Goal: Information Seeking & Learning: Learn about a topic

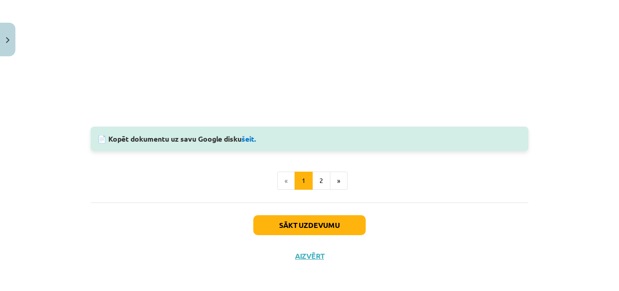
scroll to position [869, 0]
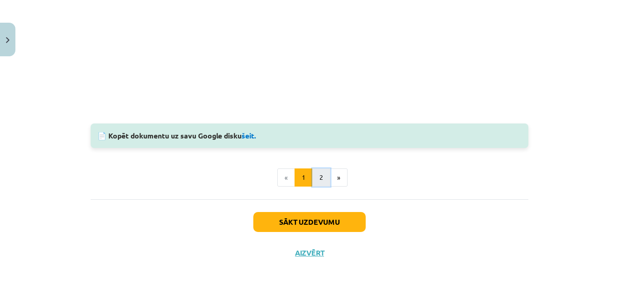
click at [316, 179] on button "2" at bounding box center [321, 177] width 18 height 18
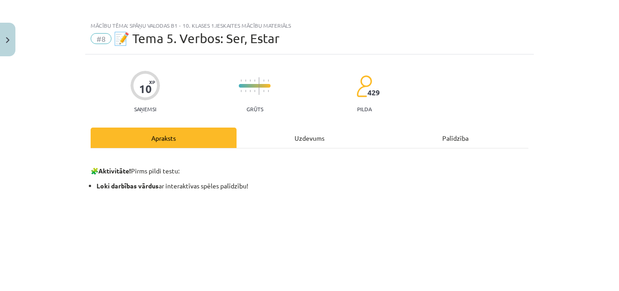
scroll to position [0, 0]
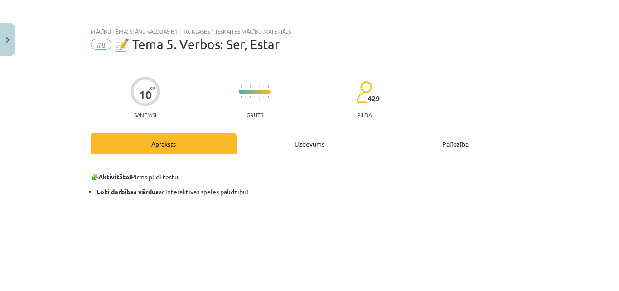
click at [285, 146] on div "Uzdevums" at bounding box center [310, 143] width 146 height 20
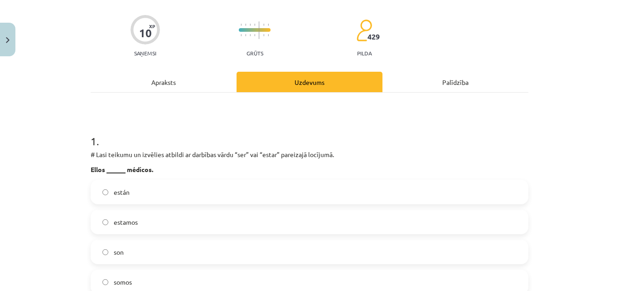
scroll to position [113, 0]
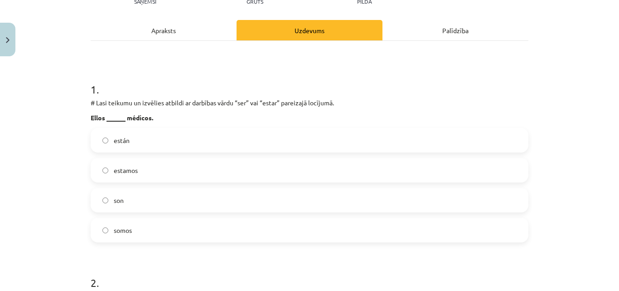
click at [226, 34] on div "Apraksts" at bounding box center [164, 30] width 146 height 20
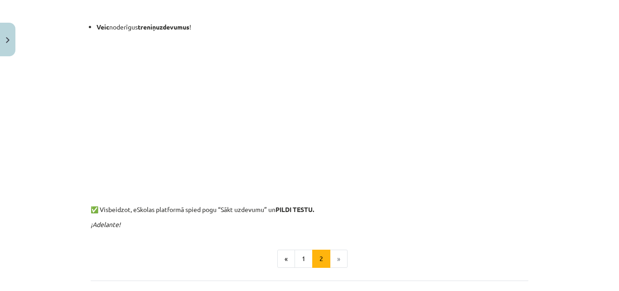
scroll to position [385, 0]
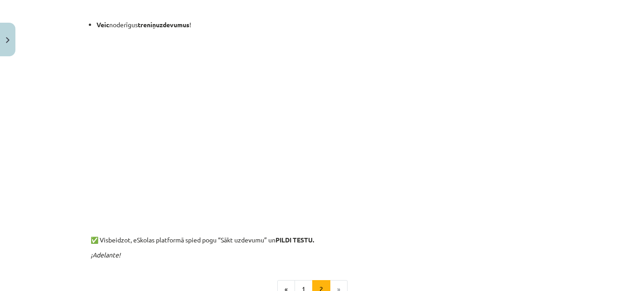
drag, startPoint x: 211, startPoint y: 256, endPoint x: 185, endPoint y: 286, distance: 39.8
click at [185, 286] on div "🧩 Aktivitāte! Pirms pildi testu: Loki darbības vārdus ar interaktīvas spēles pa…" at bounding box center [310, 37] width 438 height 521
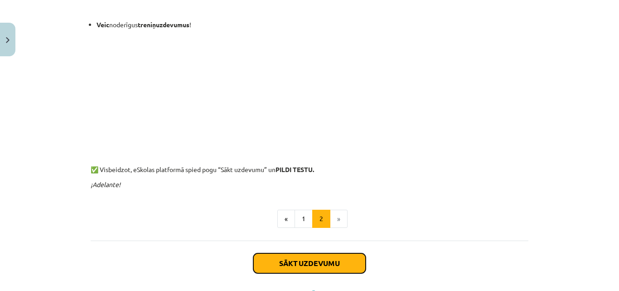
click at [326, 265] on button "Sākt uzdevumu" at bounding box center [309, 263] width 112 height 20
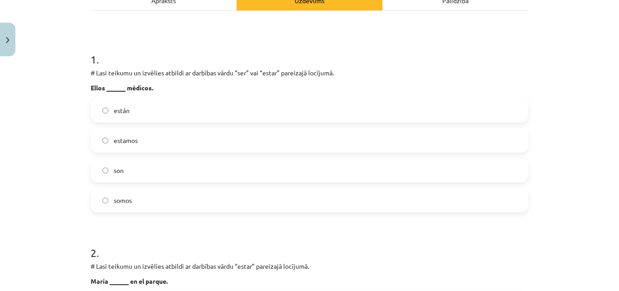
scroll to position [159, 0]
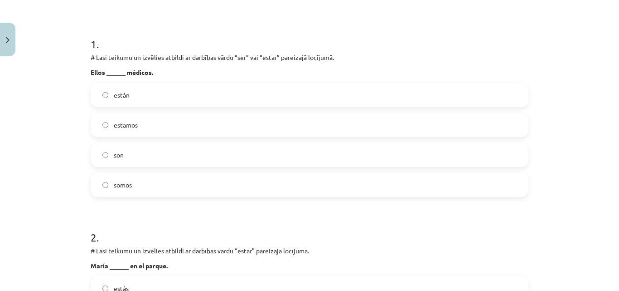
click at [108, 153] on label "son" at bounding box center [310, 154] width 436 height 23
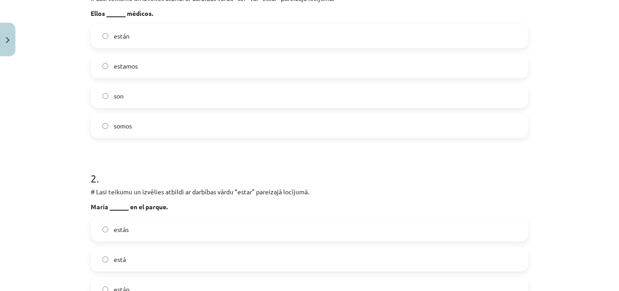
scroll to position [340, 0]
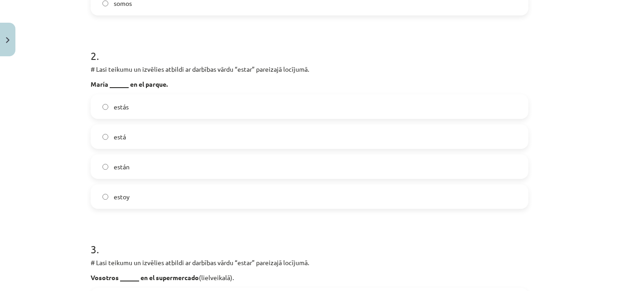
drag, startPoint x: 110, startPoint y: 138, endPoint x: 91, endPoint y: 134, distance: 19.5
click at [92, 134] on label "está" at bounding box center [310, 136] width 436 height 23
click at [114, 134] on span "está" at bounding box center [120, 137] width 12 height 10
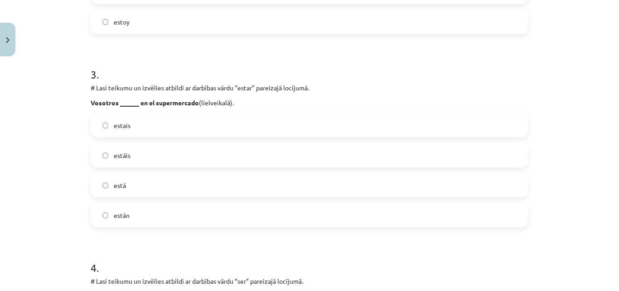
scroll to position [521, 0]
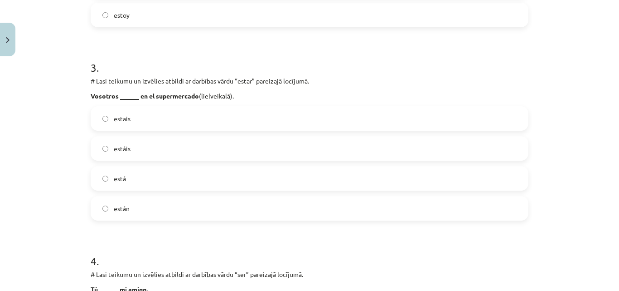
click at [162, 171] on label "está" at bounding box center [310, 178] width 436 height 23
click at [159, 149] on label "estáis" at bounding box center [310, 148] width 436 height 23
click at [157, 172] on label "está" at bounding box center [310, 178] width 436 height 23
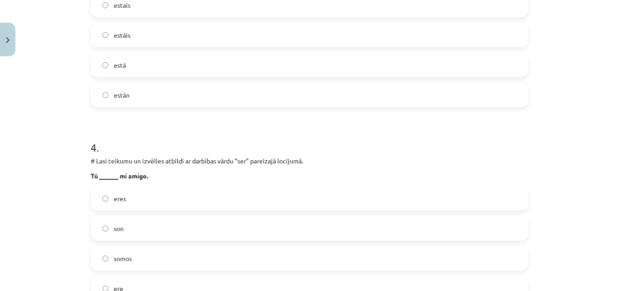
scroll to position [657, 0]
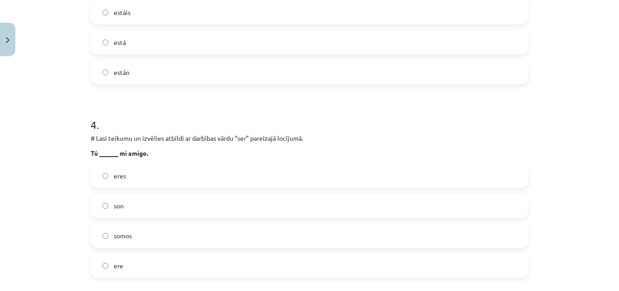
click at [139, 174] on label "eres" at bounding box center [310, 175] width 436 height 23
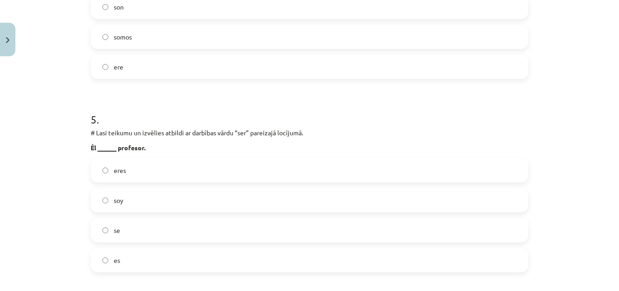
scroll to position [884, 0]
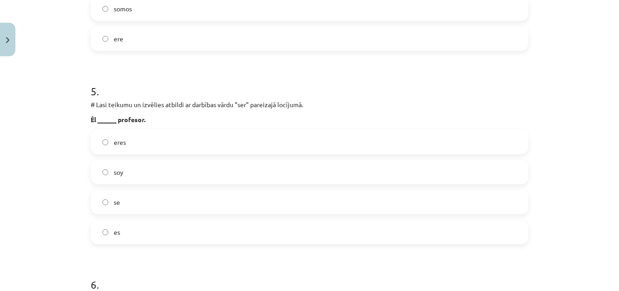
click at [141, 231] on label "es" at bounding box center [310, 231] width 436 height 23
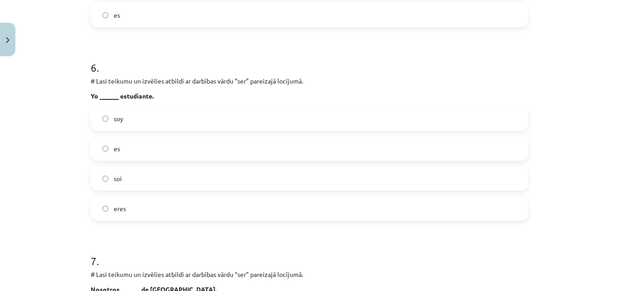
scroll to position [1111, 0]
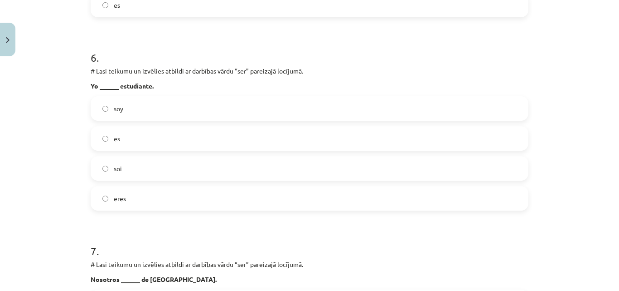
click at [165, 106] on label "soy" at bounding box center [310, 108] width 436 height 23
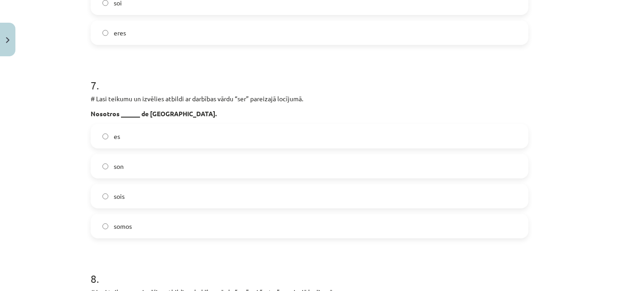
scroll to position [1292, 0]
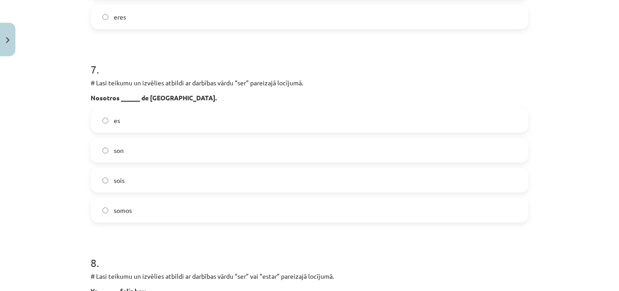
click at [189, 214] on label "somos" at bounding box center [310, 210] width 436 height 23
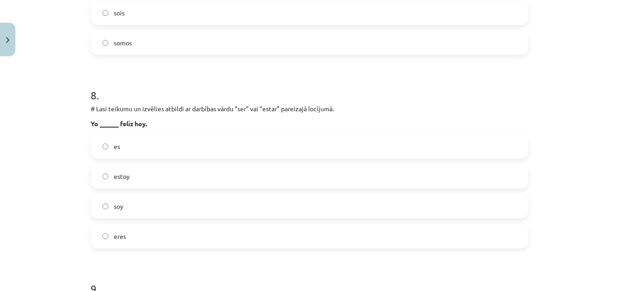
scroll to position [1473, 0]
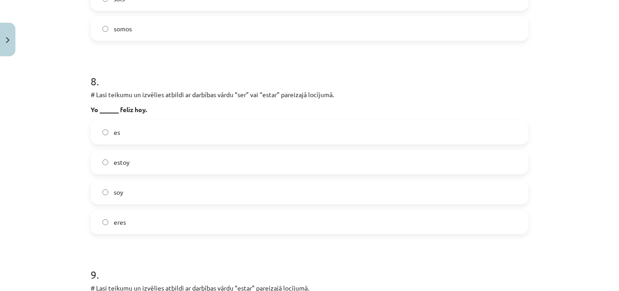
click at [132, 195] on label "soy" at bounding box center [310, 191] width 436 height 23
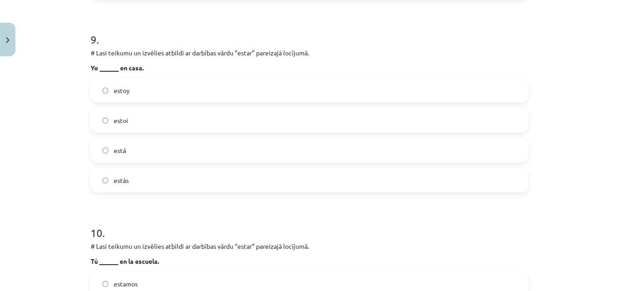
scroll to position [1681, 0]
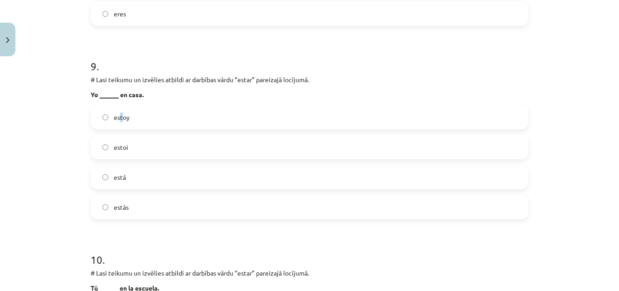
drag, startPoint x: 117, startPoint y: 107, endPoint x: 117, endPoint y: 114, distance: 7.7
click at [117, 114] on label "estoy" at bounding box center [310, 117] width 436 height 23
click at [117, 114] on span "estoy" at bounding box center [122, 117] width 16 height 10
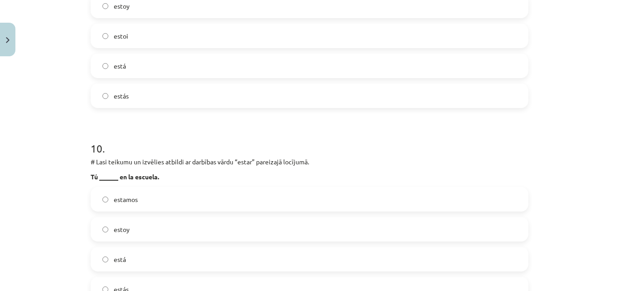
scroll to position [1817, 0]
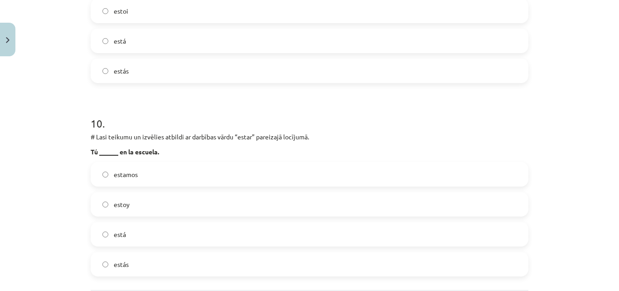
click at [143, 267] on label "estás" at bounding box center [310, 263] width 436 height 23
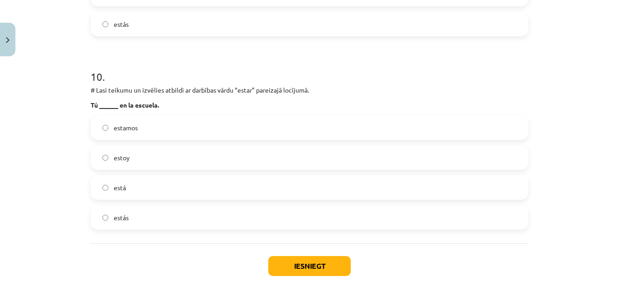
scroll to position [1908, 0]
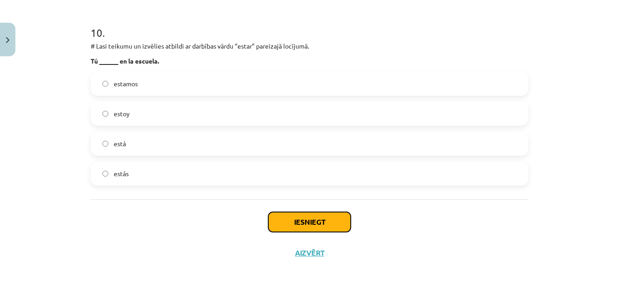
click at [301, 218] on button "Iesniegt" at bounding box center [309, 222] width 83 height 20
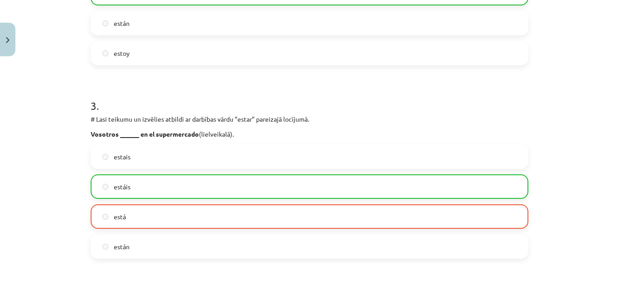
scroll to position [457, 0]
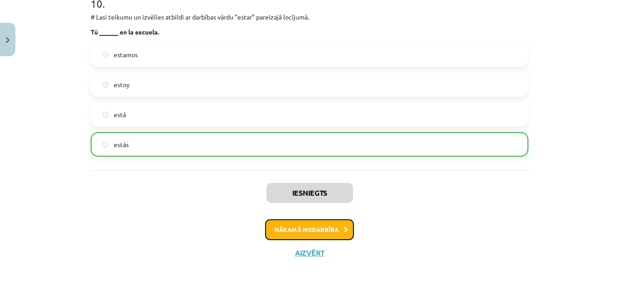
click at [306, 229] on button "Nākamā nodarbība" at bounding box center [309, 229] width 89 height 21
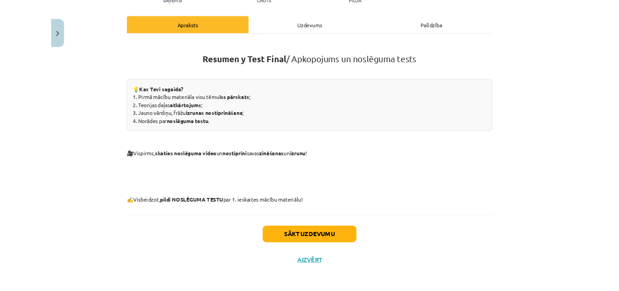
scroll to position [680, 0]
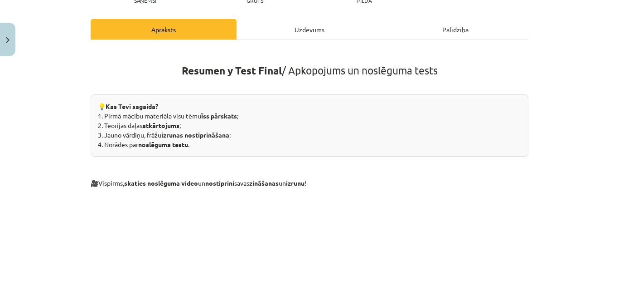
click at [292, 29] on div "Uzdevums" at bounding box center [310, 29] width 146 height 20
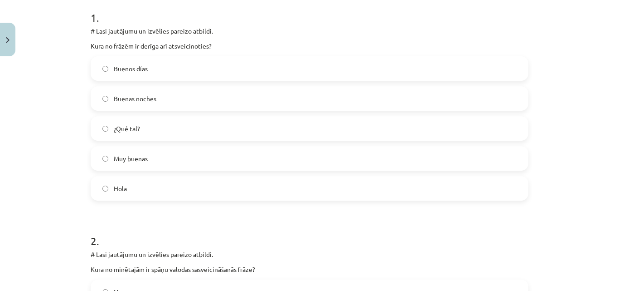
scroll to position [170, 0]
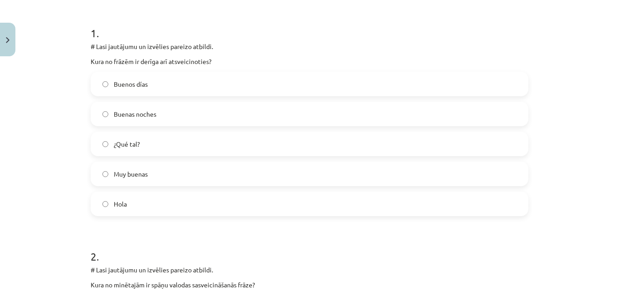
click at [183, 120] on label "Buenas noches" at bounding box center [310, 113] width 436 height 23
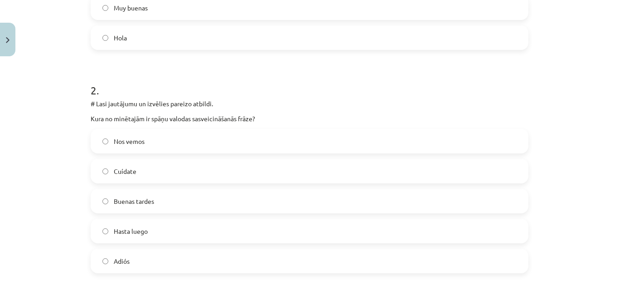
scroll to position [351, 0]
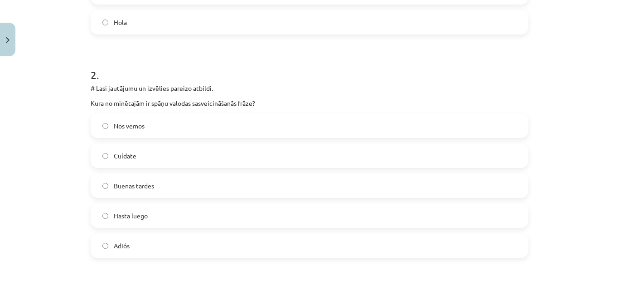
click at [221, 180] on label "Buenas tardes" at bounding box center [310, 185] width 436 height 23
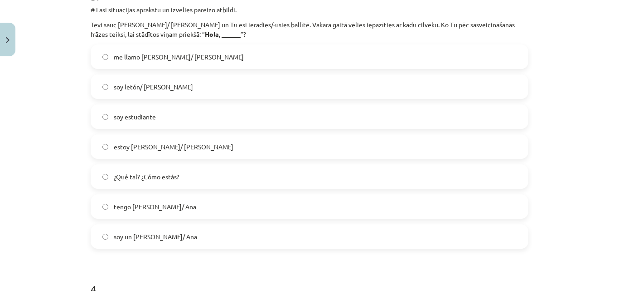
scroll to position [668, 0]
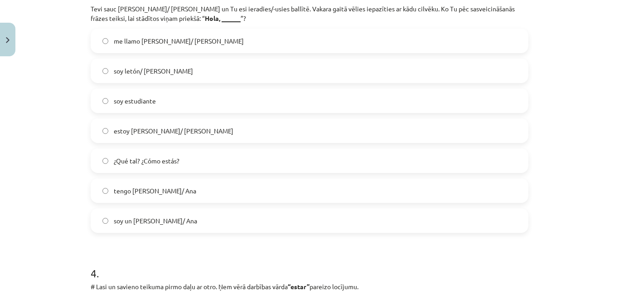
click at [195, 158] on label "¿Qué tal? ¿Cómo estás?" at bounding box center [310, 160] width 436 height 23
click at [159, 38] on span "me llamo [PERSON_NAME]/ [PERSON_NAME]" at bounding box center [179, 41] width 130 height 10
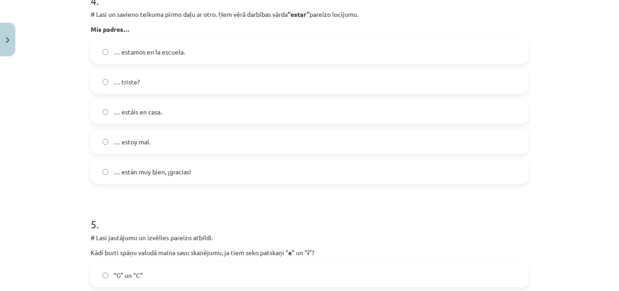
scroll to position [895, 0]
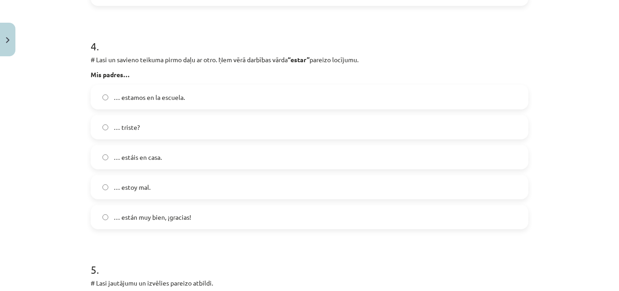
click at [165, 219] on span "… están muy bien, ¡gracias!" at bounding box center [153, 217] width 78 height 10
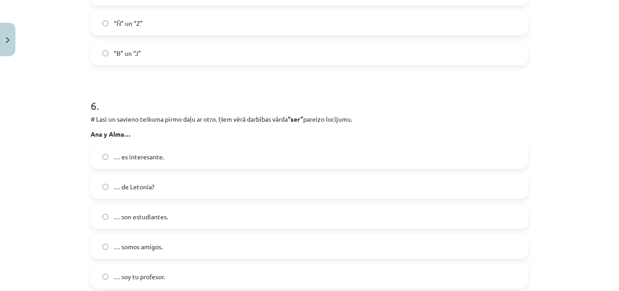
scroll to position [1303, 0]
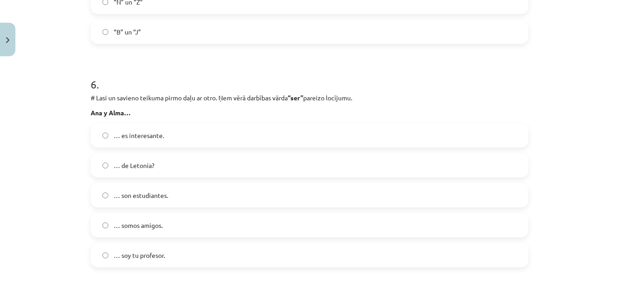
click at [177, 223] on label "… somos amigos." at bounding box center [310, 225] width 436 height 23
click at [199, 193] on label "… son estudiantes." at bounding box center [310, 195] width 436 height 23
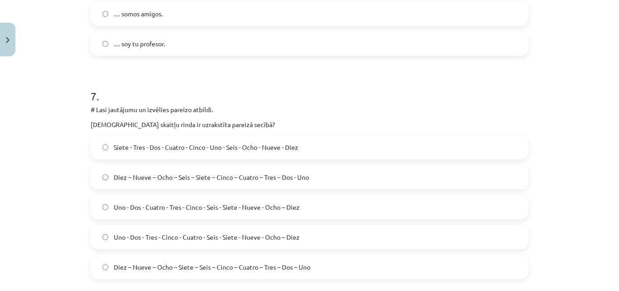
scroll to position [1575, 0]
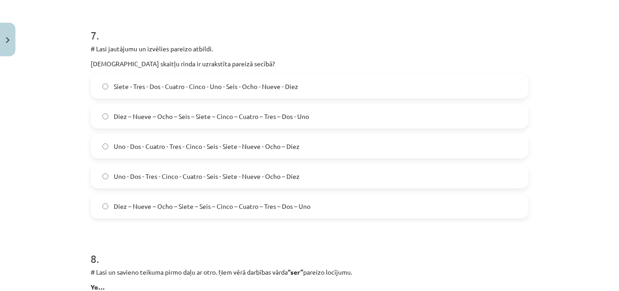
click at [152, 207] on span "Diez – Nueve – Ocho – Siete – Seis – Cinco – Cuatro – Tres – Dos – Uno" at bounding box center [212, 206] width 197 height 10
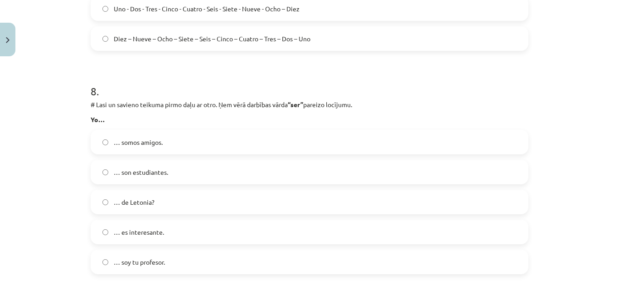
scroll to position [1801, 0]
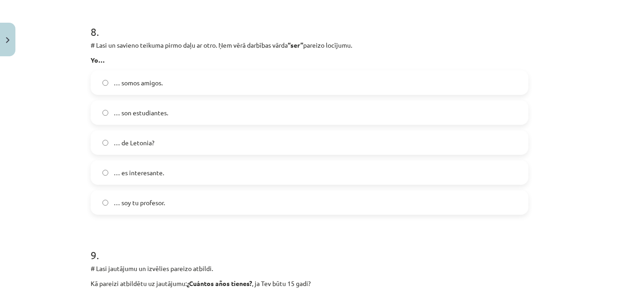
click at [174, 202] on label "… soy tu profesor." at bounding box center [310, 202] width 436 height 23
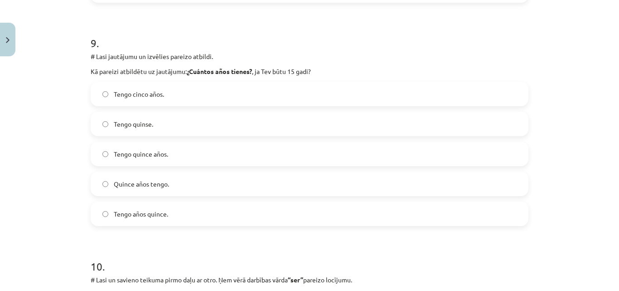
scroll to position [2028, 0]
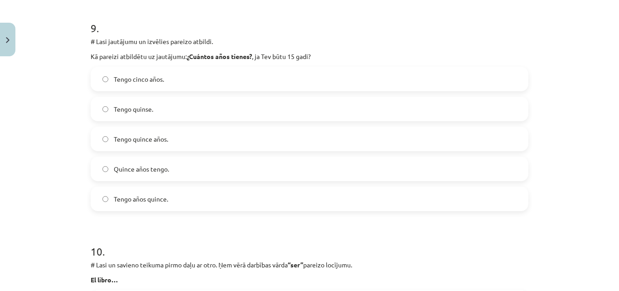
click at [507, 154] on div "Tengo cinco años. Tengo quinse. Tengo quince años. Quince años tengo. Tengo año…" at bounding box center [310, 139] width 438 height 144
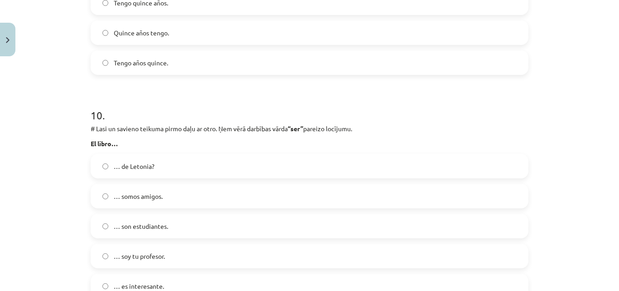
scroll to position [2209, 0]
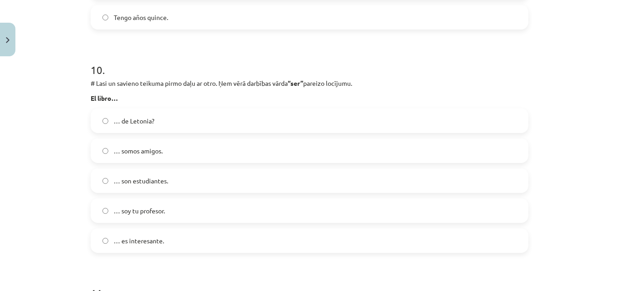
click at [184, 243] on label "… es interesante." at bounding box center [310, 240] width 436 height 23
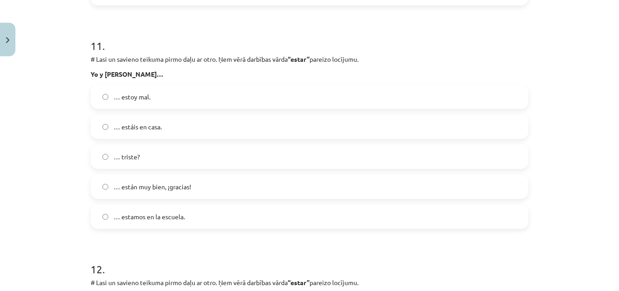
scroll to position [2481, 0]
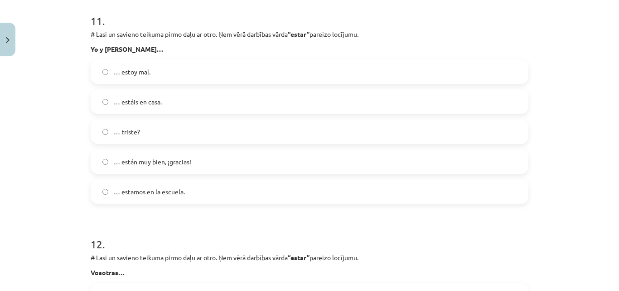
click at [183, 160] on span "… están muy bien, ¡gracias!" at bounding box center [153, 162] width 78 height 10
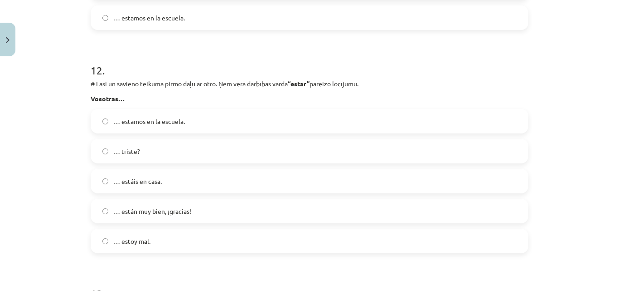
scroll to position [2663, 0]
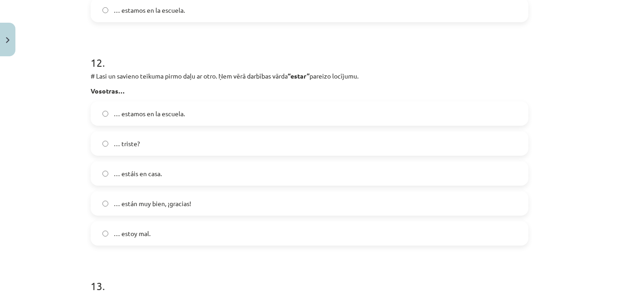
click at [163, 172] on label "… estáis en casa." at bounding box center [310, 173] width 436 height 23
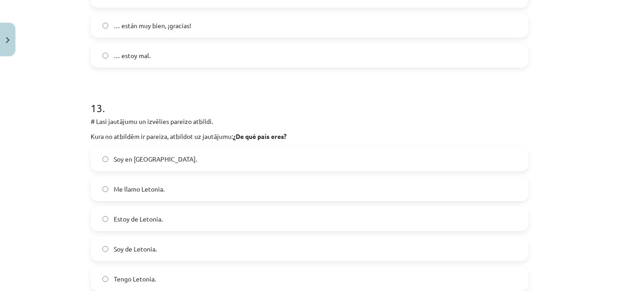
scroll to position [2844, 0]
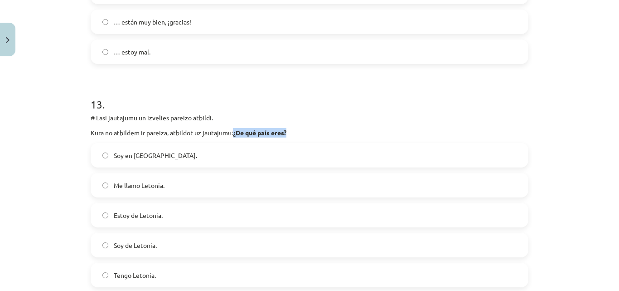
drag, startPoint x: 233, startPoint y: 131, endPoint x: 293, endPoint y: 134, distance: 60.8
click at [293, 134] on p "Kura no atbildēm ir pareiza, atbildot uz jautājumu: ¿De qué país eres?" at bounding box center [310, 133] width 438 height 10
copy strong "¿De qué país eres?"
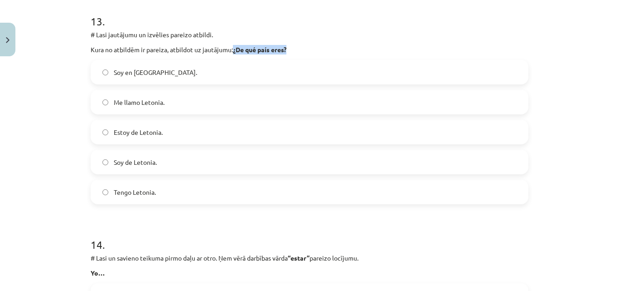
scroll to position [2935, 0]
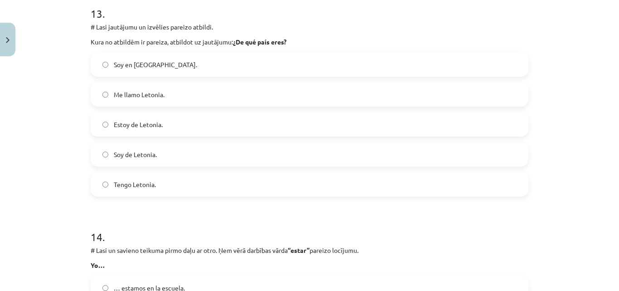
click at [157, 156] on label "Soy de Letonia." at bounding box center [310, 154] width 436 height 23
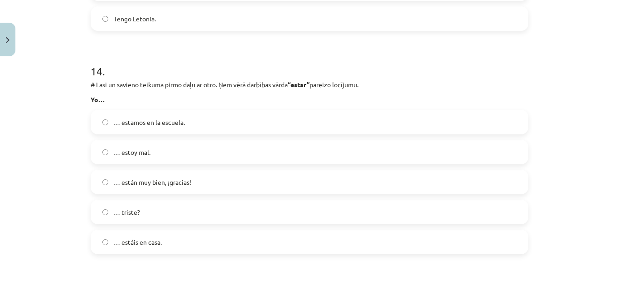
scroll to position [3116, 0]
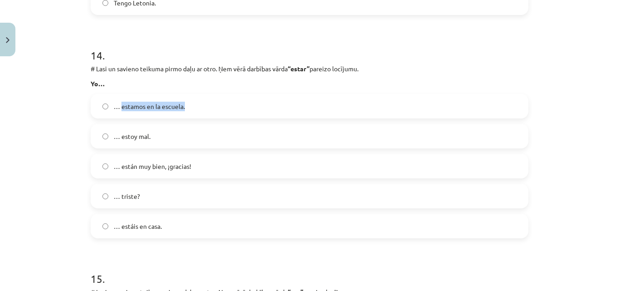
drag, startPoint x: 118, startPoint y: 103, endPoint x: 192, endPoint y: 103, distance: 73.4
click at [192, 103] on label "… estamos en la escuela." at bounding box center [310, 106] width 436 height 23
copy span "estamos en la escuela."
drag, startPoint x: 117, startPoint y: 224, endPoint x: 176, endPoint y: 222, distance: 59.0
click at [176, 222] on label "… estáis en casa." at bounding box center [310, 225] width 436 height 23
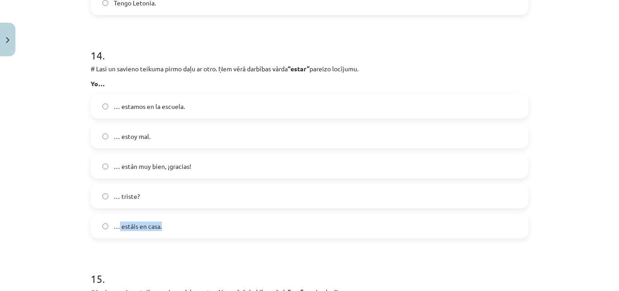
copy span "estáis en casa."
drag, startPoint x: 119, startPoint y: 165, endPoint x: 222, endPoint y: 161, distance: 103.0
click at [222, 161] on label "… están muy bien, ¡gracias!" at bounding box center [310, 166] width 436 height 23
copy span "están muy bien, ¡gracias!"
click at [60, 175] on div "Mācību tēma: Spāņu valodas b1 - 10. klases 1.ieskaites mācību materiāls #9 ✅ Re…" at bounding box center [309, 145] width 619 height 291
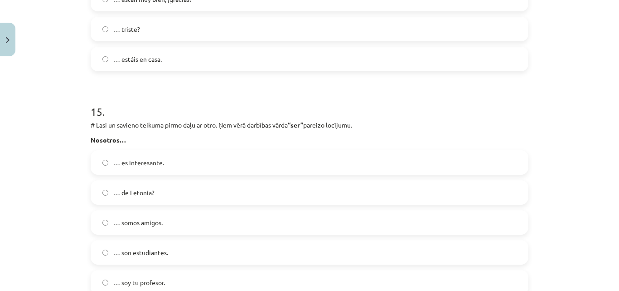
scroll to position [3297, 0]
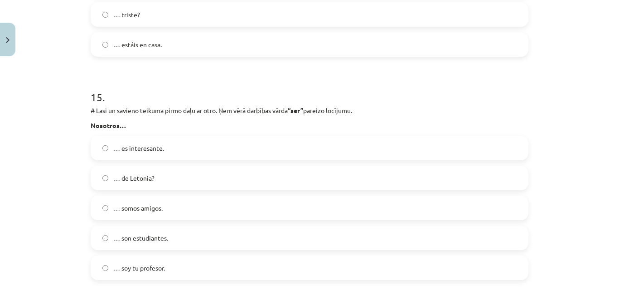
click at [164, 209] on label "… somos amigos." at bounding box center [310, 207] width 436 height 23
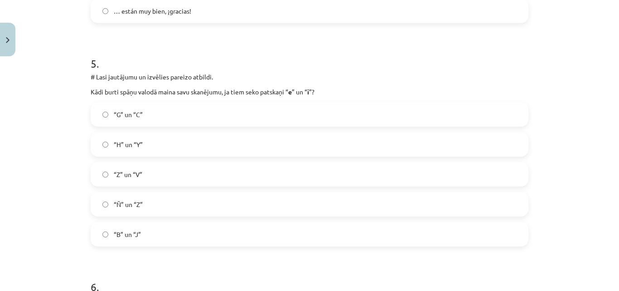
scroll to position [1121, 0]
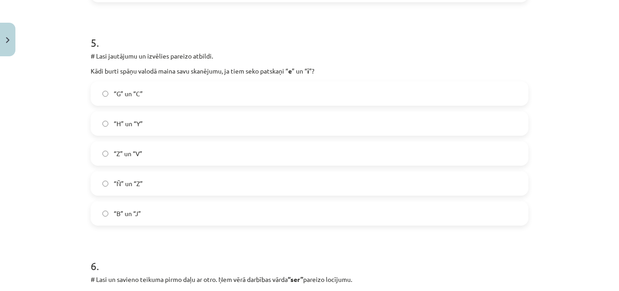
click at [127, 126] on span "“H” un “Y”" at bounding box center [128, 124] width 29 height 10
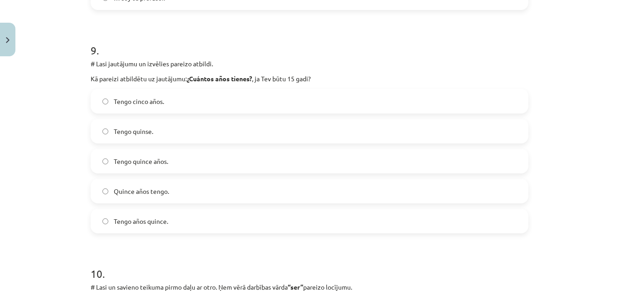
scroll to position [1983, 0]
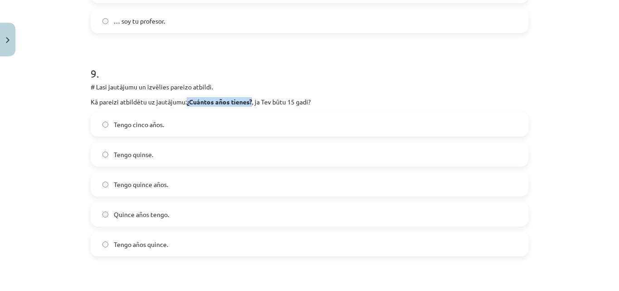
drag, startPoint x: 185, startPoint y: 100, endPoint x: 250, endPoint y: 104, distance: 65.4
click at [250, 104] on strong "¿Cuántos años tienes?" at bounding box center [219, 101] width 65 height 8
copy strong "¿Cuántos años tienes?"
drag, startPoint x: 111, startPoint y: 122, endPoint x: 165, endPoint y: 123, distance: 54.0
click at [165, 124] on label "Tengo cinco años." at bounding box center [310, 124] width 436 height 23
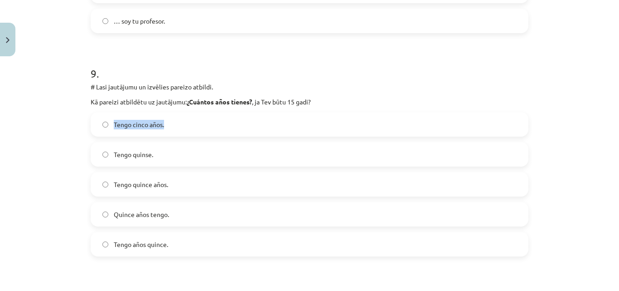
copy span "Tengo cinco años."
drag, startPoint x: 110, startPoint y: 181, endPoint x: 175, endPoint y: 184, distance: 65.4
click at [175, 184] on label "Tengo quince años." at bounding box center [310, 184] width 436 height 23
copy span "Tengo quince años."
click at [178, 180] on label "Tengo quince años." at bounding box center [310, 184] width 436 height 23
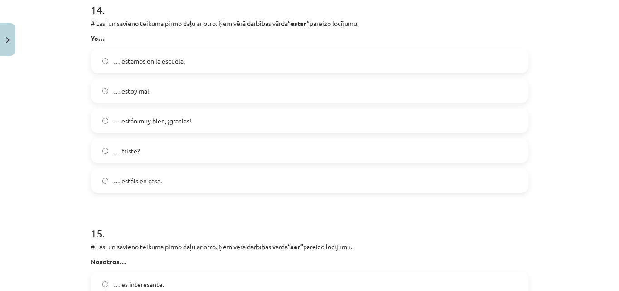
scroll to position [3116, 0]
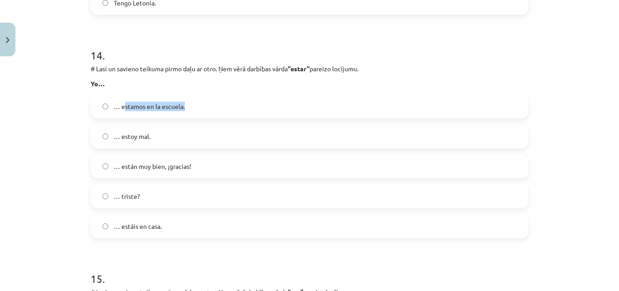
drag, startPoint x: 120, startPoint y: 106, endPoint x: 243, endPoint y: 108, distance: 122.9
click at [243, 108] on label "… estamos en la escuela." at bounding box center [310, 106] width 436 height 23
click at [220, 89] on div "14 . # Lasi un savieno teikuma pirmo daļu ar otro. Ņem vērā darbības vārda “est…" at bounding box center [310, 135] width 438 height 205
drag, startPoint x: 117, startPoint y: 105, endPoint x: 231, endPoint y: 103, distance: 113.3
click at [231, 103] on label "… estamos en la escuela." at bounding box center [310, 106] width 436 height 23
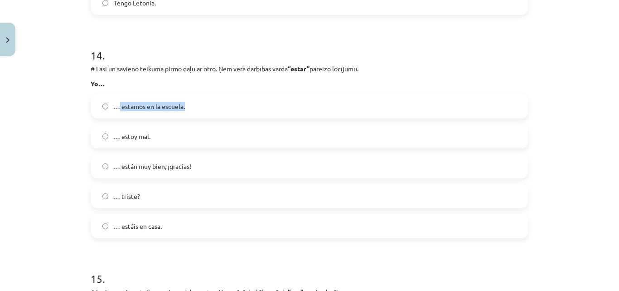
copy span "estamos en la escuela."
drag, startPoint x: 118, startPoint y: 136, endPoint x: 164, endPoint y: 135, distance: 45.4
click at [164, 135] on label "… estoy mal." at bounding box center [310, 136] width 436 height 23
copy span "estoy mal."
click at [179, 137] on label "… estoy mal." at bounding box center [310, 136] width 436 height 23
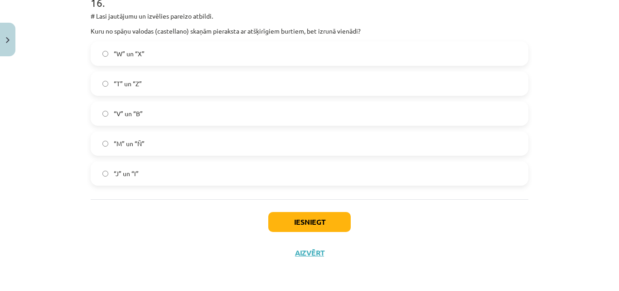
scroll to position [3569, 0]
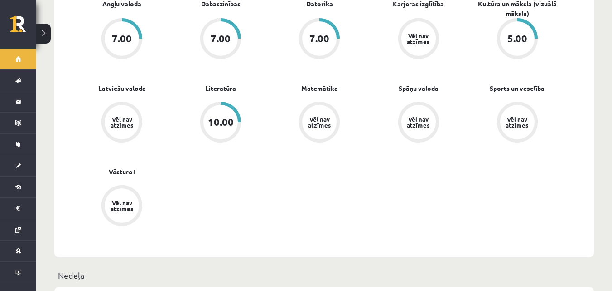
scroll to position [635, 0]
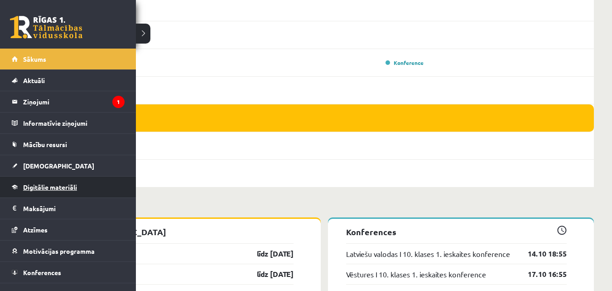
click at [58, 181] on link "Digitālie materiāli" at bounding box center [68, 186] width 113 height 21
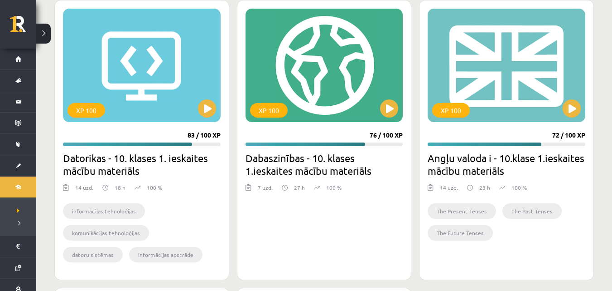
scroll to position [272, 0]
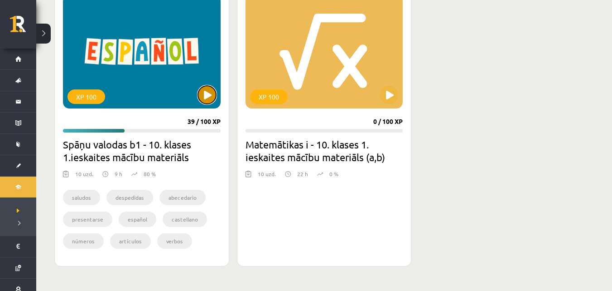
click at [203, 96] on button at bounding box center [207, 95] width 18 height 18
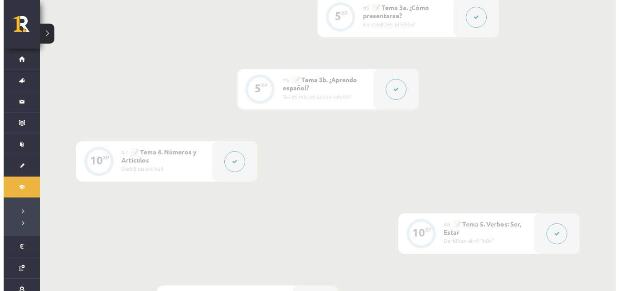
scroll to position [635, 0]
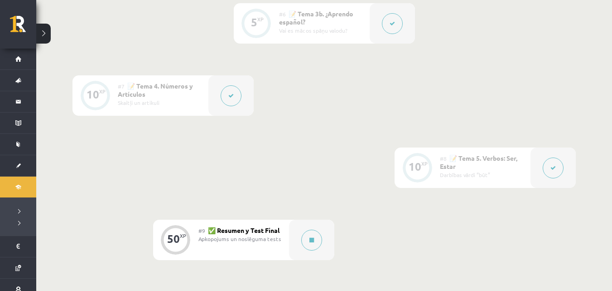
click at [284, 242] on div "#9 ✅ Resumen y Test Final Apkopojums un noslēguma tests" at bounding box center [244, 239] width 91 height 40
click at [305, 237] on button at bounding box center [311, 239] width 21 height 21
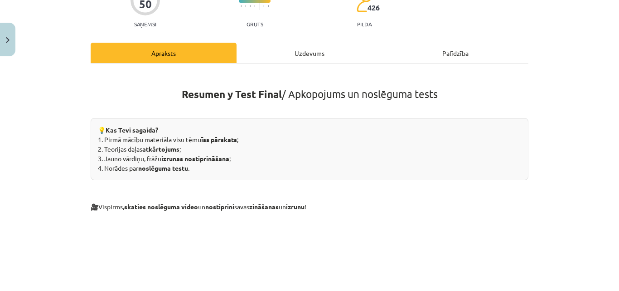
click at [290, 55] on div "Uzdevums" at bounding box center [310, 53] width 146 height 20
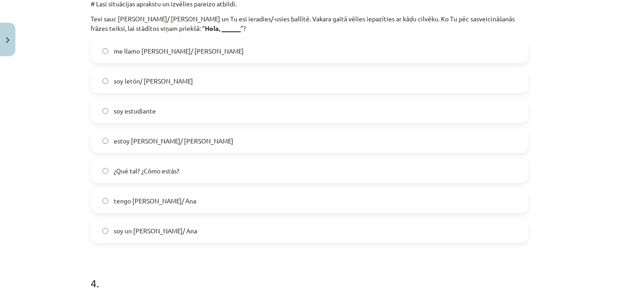
scroll to position [657, 0]
click at [170, 49] on span "me llamo [PERSON_NAME]/ [PERSON_NAME]" at bounding box center [179, 52] width 130 height 10
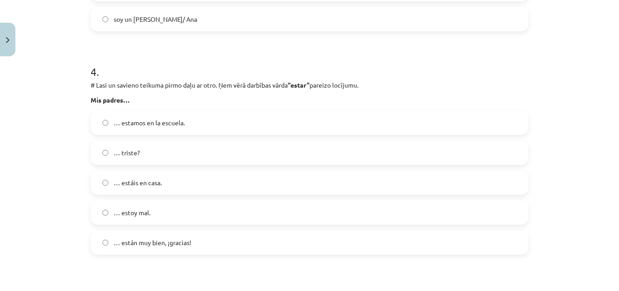
scroll to position [884, 0]
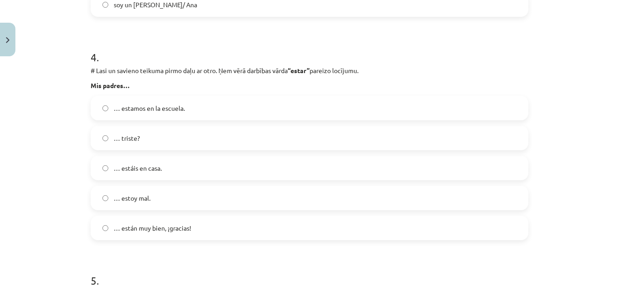
click at [174, 230] on span "… están muy bien, ¡gracias!" at bounding box center [153, 228] width 78 height 10
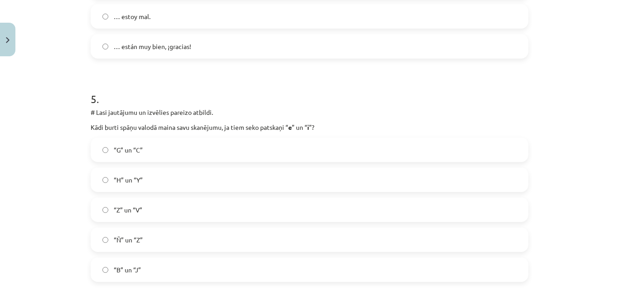
scroll to position [1111, 0]
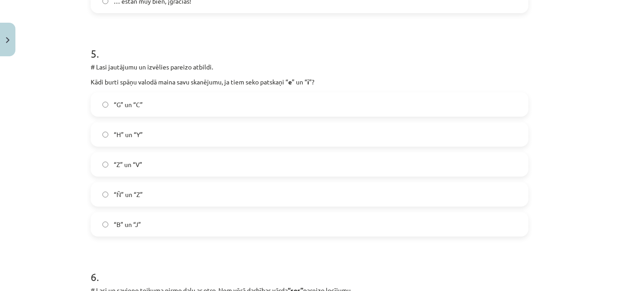
click at [151, 131] on label "“H” un “Y”" at bounding box center [310, 134] width 436 height 23
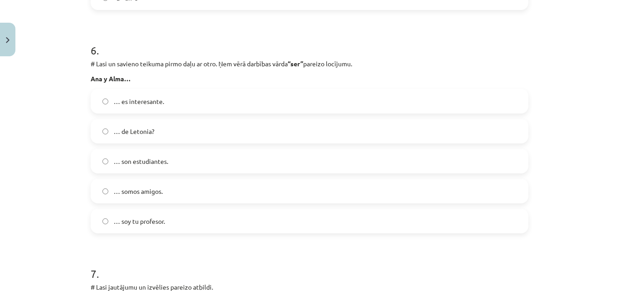
scroll to position [1337, 0]
click at [175, 183] on label "… somos amigos." at bounding box center [310, 190] width 436 height 23
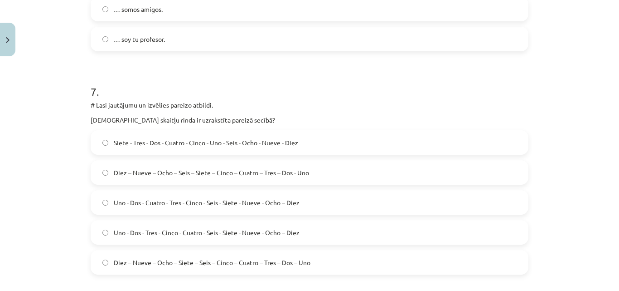
scroll to position [1564, 0]
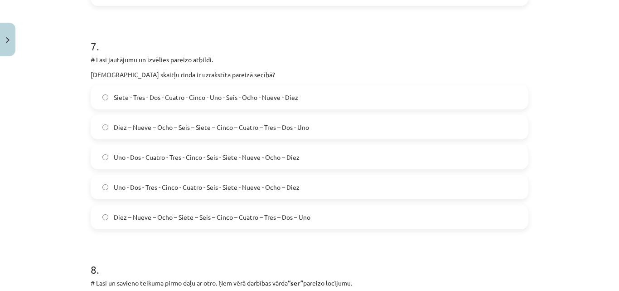
click at [162, 218] on span "Diez – Nueve – Ocho – Siete – Seis – Cinco – Cuatro – Tres – Dos – Uno" at bounding box center [212, 217] width 197 height 10
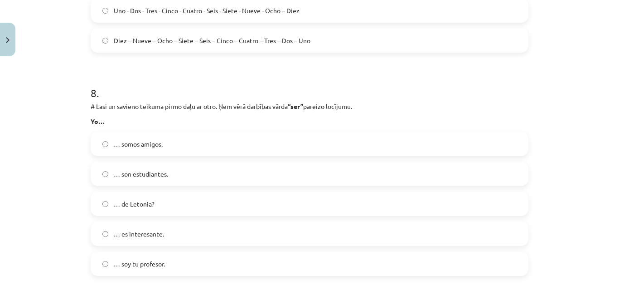
scroll to position [1791, 0]
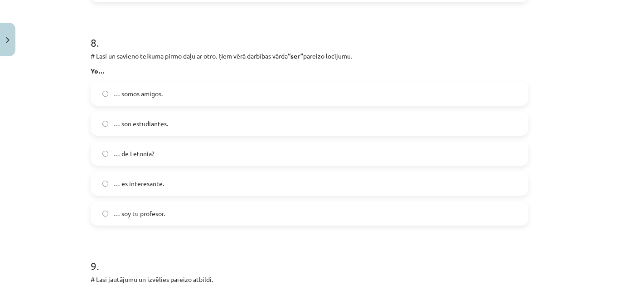
click at [223, 216] on label "… soy tu profesor." at bounding box center [310, 213] width 436 height 23
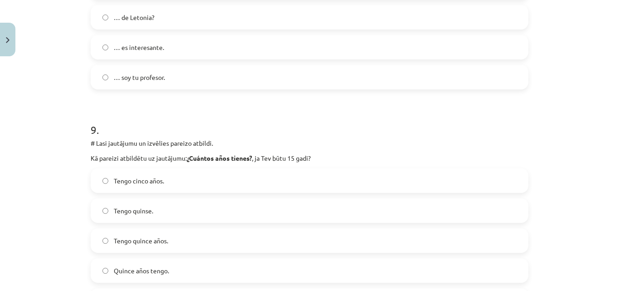
scroll to position [2017, 0]
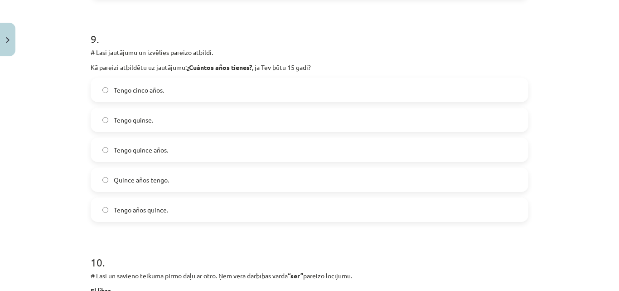
click at [198, 151] on label "Tengo quince años." at bounding box center [310, 149] width 436 height 23
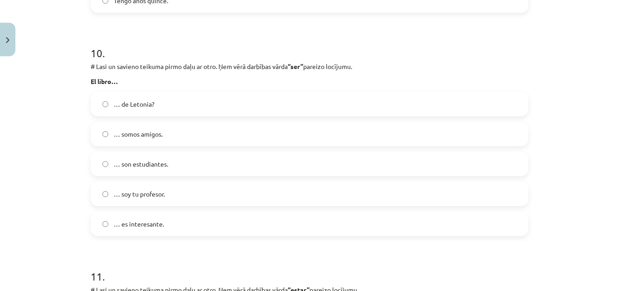
scroll to position [2244, 0]
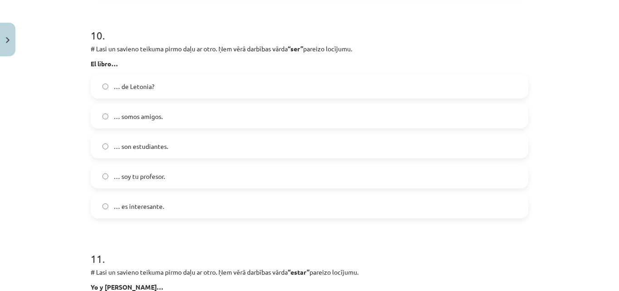
click at [189, 209] on label "… es interesante." at bounding box center [310, 205] width 436 height 23
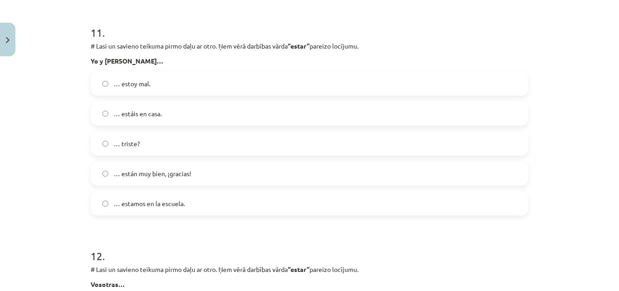
scroll to position [2471, 0]
drag, startPoint x: 120, startPoint y: 200, endPoint x: 197, endPoint y: 195, distance: 77.7
click at [197, 195] on label "… estamos en la escuela." at bounding box center [310, 202] width 436 height 23
copy span "estamos en la escuela."
drag, startPoint x: 131, startPoint y: 111, endPoint x: 237, endPoint y: 116, distance: 106.2
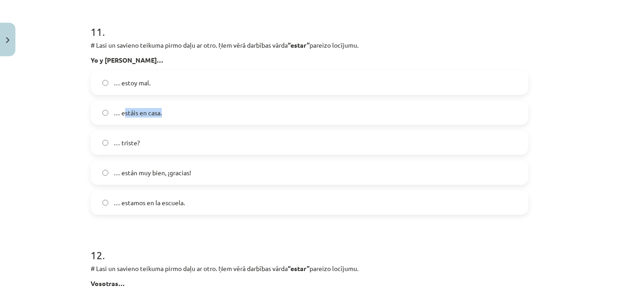
click at [237, 116] on label "… estáis en casa." at bounding box center [310, 112] width 436 height 23
click at [65, 97] on div "Mācību tēma: Spāņu valodas b1 - 10. klases 1.ieskaites mācību materiāls #9 ✅ Re…" at bounding box center [309, 145] width 619 height 291
drag, startPoint x: 117, startPoint y: 112, endPoint x: 259, endPoint y: 114, distance: 141.9
click at [259, 114] on label "… estáis en casa." at bounding box center [310, 112] width 436 height 23
copy span "estáis en casa."
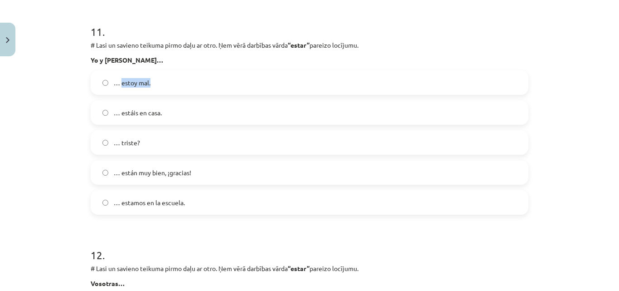
drag, startPoint x: 118, startPoint y: 80, endPoint x: 185, endPoint y: 81, distance: 67.5
click at [185, 81] on label "… estoy mal." at bounding box center [310, 82] width 436 height 23
drag, startPoint x: 118, startPoint y: 174, endPoint x: 265, endPoint y: 171, distance: 146.9
click at [265, 171] on label "… están muy bien, ¡gracias!" at bounding box center [310, 172] width 436 height 23
click at [209, 174] on label "… están muy bien, ¡gracias!" at bounding box center [310, 172] width 436 height 23
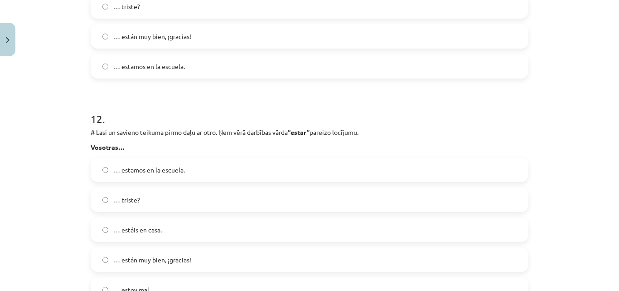
scroll to position [2652, 0]
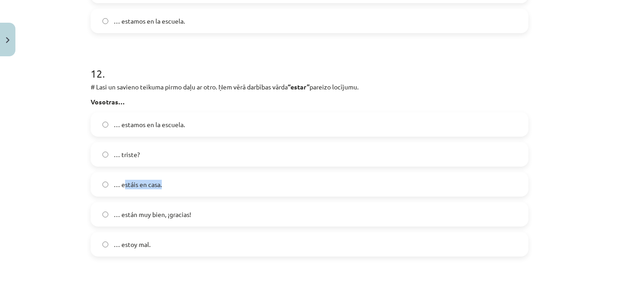
drag, startPoint x: 120, startPoint y: 184, endPoint x: 201, endPoint y: 170, distance: 82.5
click at [201, 170] on div "… estamos en la escuela. … triste? … estáis en casa. … están muy bien, ¡gracias…" at bounding box center [310, 184] width 438 height 144
click at [194, 168] on div "… estamos en la escuela. … triste? … estáis en casa. … están muy bien, ¡gracias…" at bounding box center [310, 184] width 438 height 144
drag, startPoint x: 116, startPoint y: 181, endPoint x: 367, endPoint y: 206, distance: 252.8
click at [367, 206] on div "… estamos en la escuela. … triste? … estáis en casa. … están muy bien, ¡gracias…" at bounding box center [310, 184] width 438 height 144
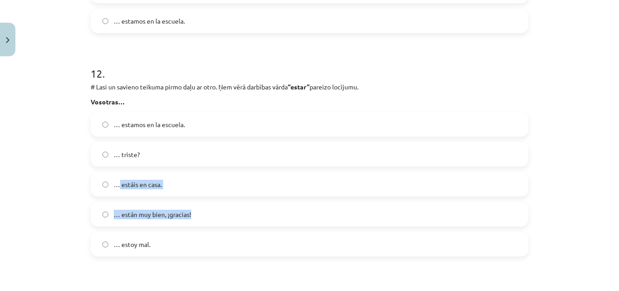
click at [274, 199] on div "… estamos en la escuela. … triste? … estáis en casa. … están muy bien, ¡gracias…" at bounding box center [310, 184] width 438 height 144
drag, startPoint x: 134, startPoint y: 184, endPoint x: 180, endPoint y: 185, distance: 46.3
click at [180, 185] on label "… estáis en casa." at bounding box center [310, 184] width 436 height 23
drag, startPoint x: 117, startPoint y: 153, endPoint x: 230, endPoint y: 148, distance: 113.4
click at [230, 148] on label "… triste?" at bounding box center [310, 154] width 436 height 23
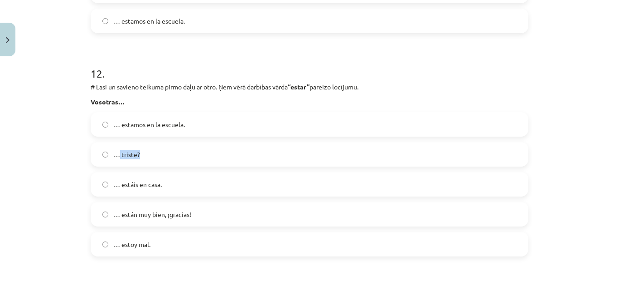
click at [207, 150] on label "… triste?" at bounding box center [310, 154] width 436 height 23
drag, startPoint x: 118, startPoint y: 157, endPoint x: 180, endPoint y: 150, distance: 62.0
click at [186, 152] on label "… triste?" at bounding box center [310, 154] width 436 height 23
copy span "triste?"
drag, startPoint x: 116, startPoint y: 124, endPoint x: 289, endPoint y: 126, distance: 172.3
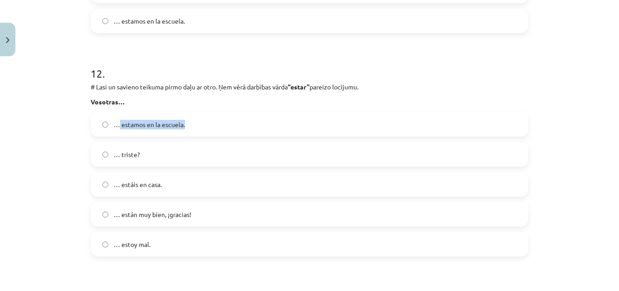
click at [291, 126] on label "… estamos en la escuela." at bounding box center [310, 124] width 436 height 23
copy span "estamos en la escuela."
click at [209, 121] on label "… estamos en la escuela." at bounding box center [310, 124] width 436 height 23
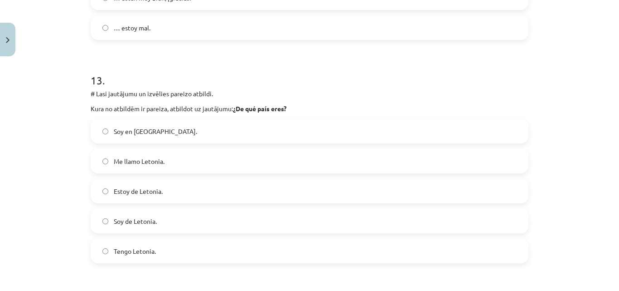
scroll to position [2878, 0]
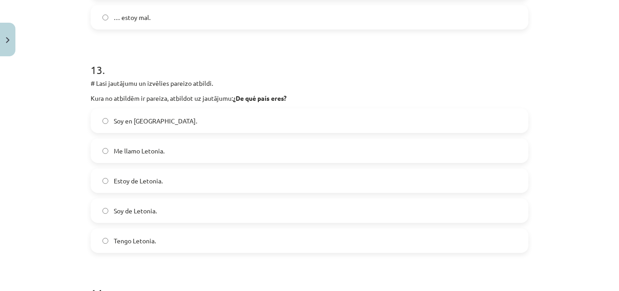
click at [162, 208] on label "Soy de Letonia." at bounding box center [310, 210] width 436 height 23
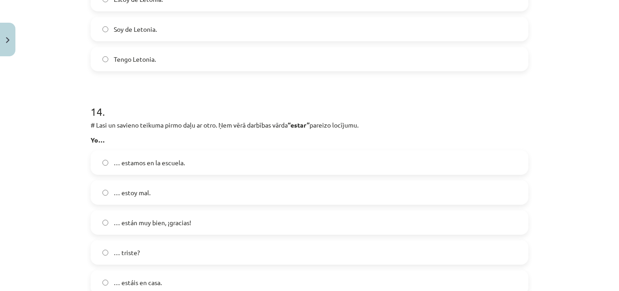
scroll to position [3150, 0]
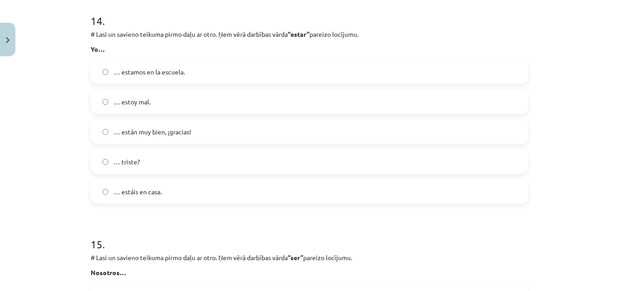
click at [196, 135] on label "… están muy bien, ¡gracias!" at bounding box center [310, 131] width 436 height 23
click at [179, 103] on label "… estoy mal." at bounding box center [310, 101] width 436 height 23
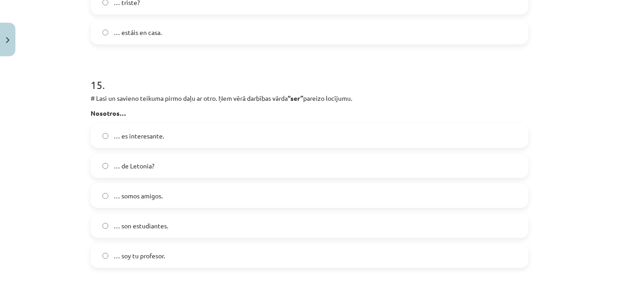
scroll to position [3332, 0]
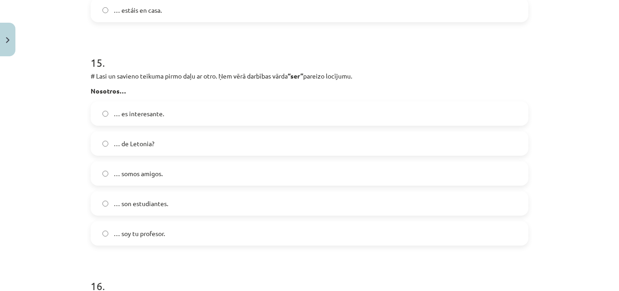
click at [168, 180] on label "… somos amigos." at bounding box center [310, 173] width 436 height 23
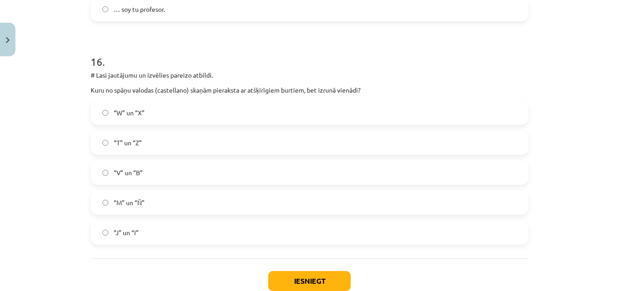
scroll to position [3558, 0]
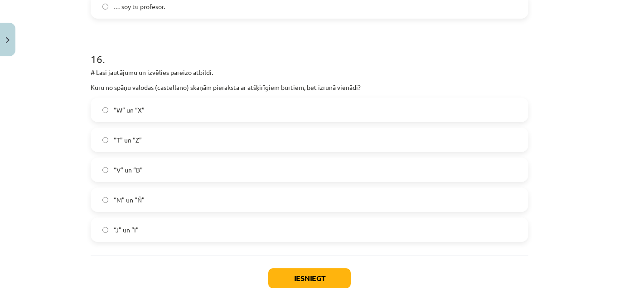
click at [131, 169] on span "“V” un “B”" at bounding box center [128, 170] width 29 height 10
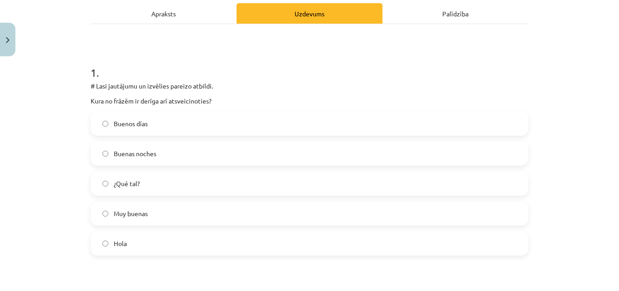
scroll to position [124, 0]
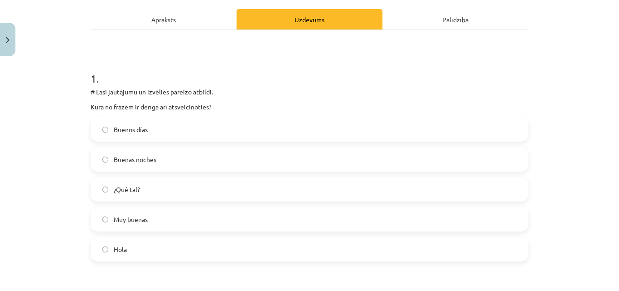
click at [170, 161] on label "Buenas noches" at bounding box center [310, 159] width 436 height 23
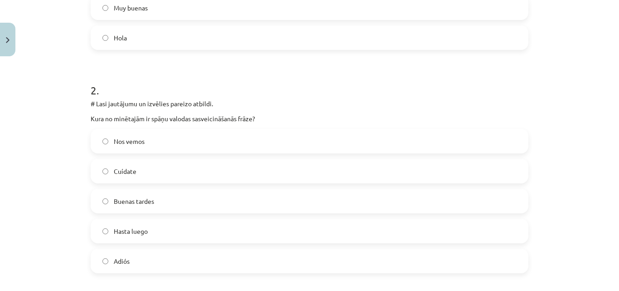
scroll to position [351, 0]
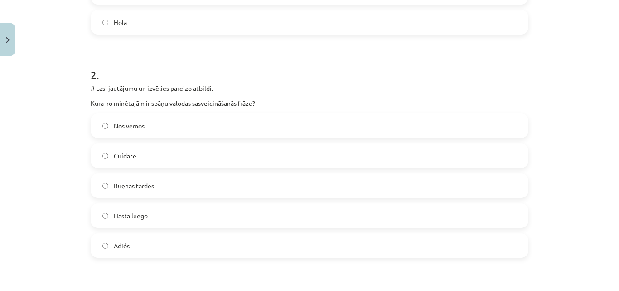
click at [152, 185] on label "Buenas tardes" at bounding box center [310, 185] width 436 height 23
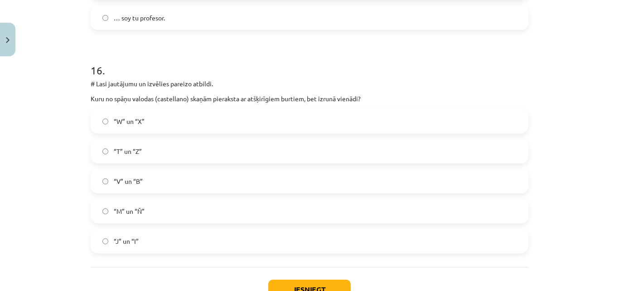
scroll to position [3615, 0]
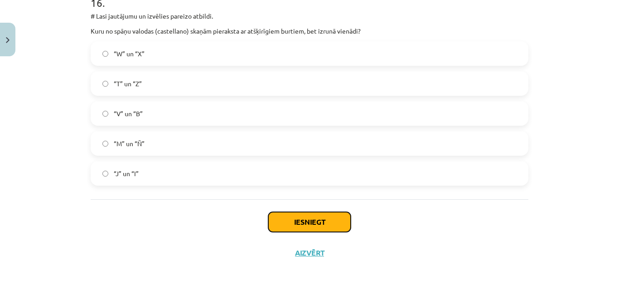
click at [297, 221] on button "Iesniegt" at bounding box center [309, 222] width 83 height 20
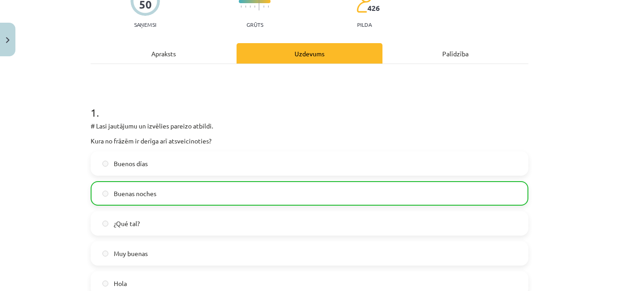
scroll to position [34, 0]
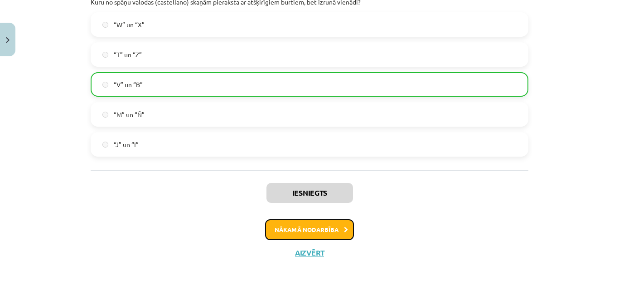
click at [286, 223] on button "Nākamā nodarbība" at bounding box center [309, 229] width 89 height 21
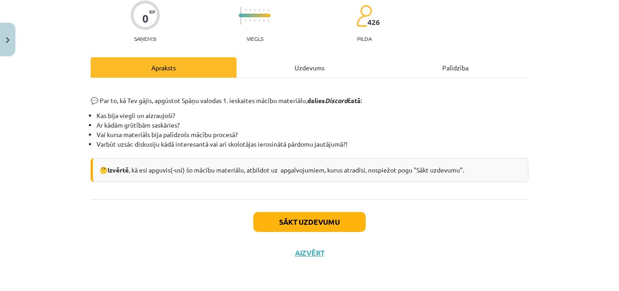
scroll to position [23, 0]
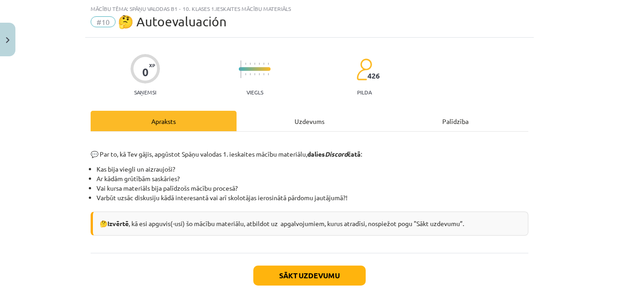
click at [315, 121] on div "Uzdevums" at bounding box center [310, 121] width 146 height 20
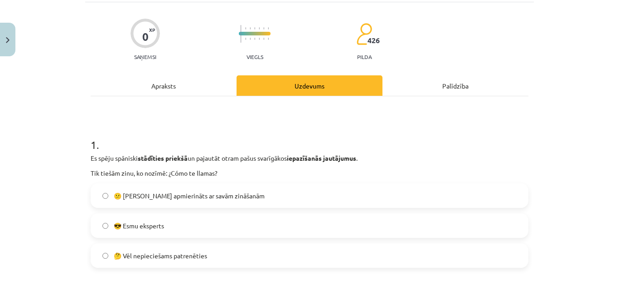
scroll to position [113, 0]
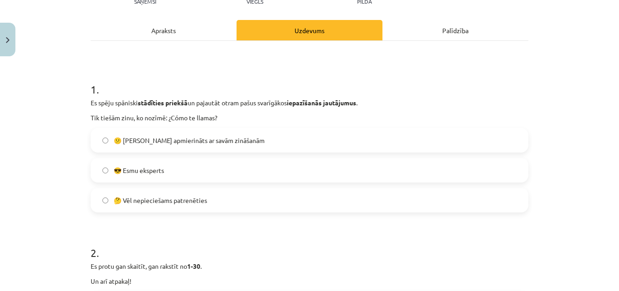
click at [226, 198] on label "🤔 Vēl nepieciešams patrenēties" at bounding box center [310, 200] width 436 height 23
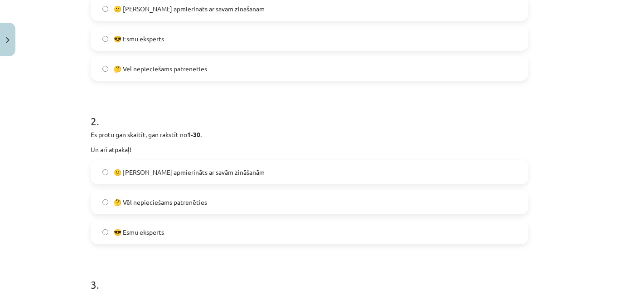
scroll to position [249, 0]
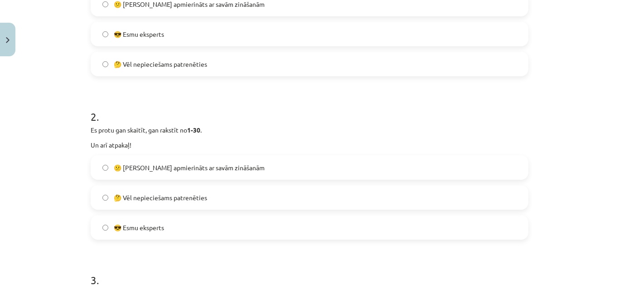
click at [187, 229] on label "😎 Esmu eksperts" at bounding box center [310, 227] width 436 height 23
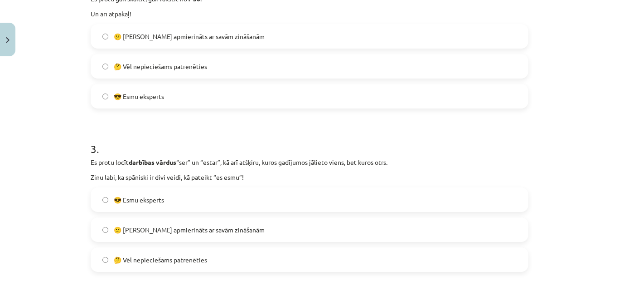
scroll to position [385, 0]
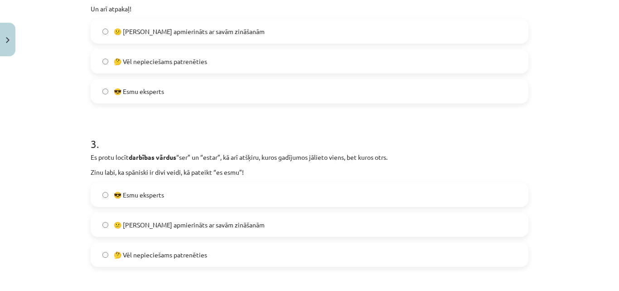
click at [175, 226] on span "😕 [PERSON_NAME] apmierināts ar savām zināšanām" at bounding box center [189, 225] width 151 height 10
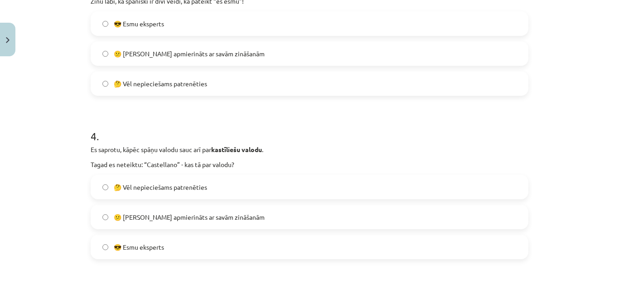
scroll to position [567, 0]
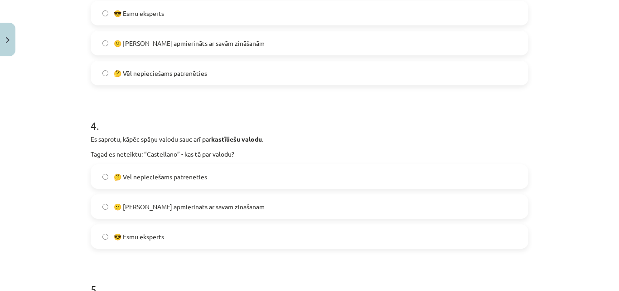
click at [169, 237] on label "😎 Esmu eksperts" at bounding box center [310, 236] width 436 height 23
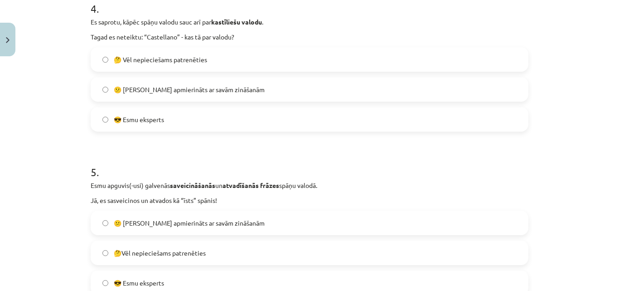
scroll to position [703, 0]
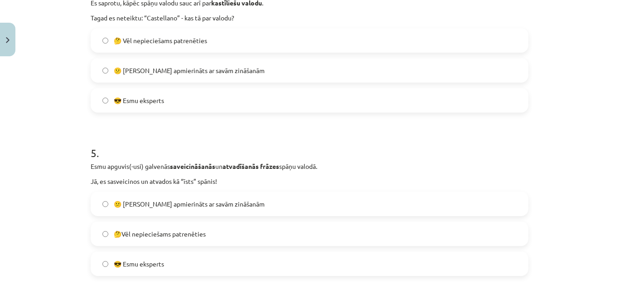
click at [194, 263] on label "😎 Esmu eksperts" at bounding box center [310, 263] width 436 height 23
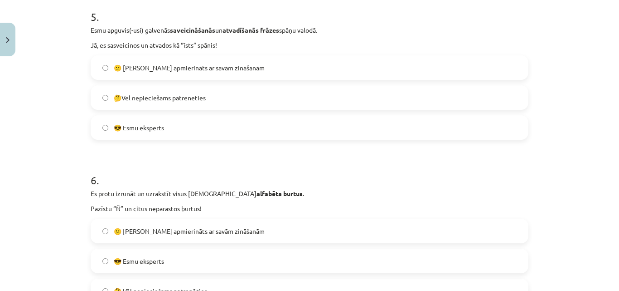
scroll to position [884, 0]
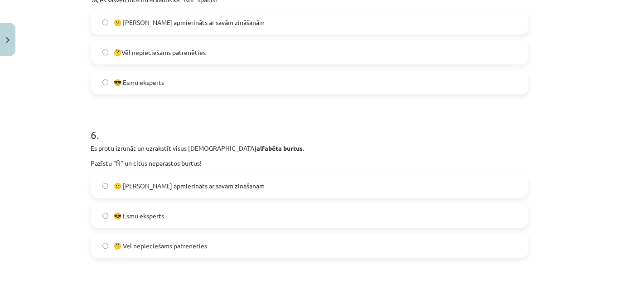
click at [199, 246] on span "🤔 Vēl nepieciešams patrenēties" at bounding box center [160, 246] width 93 height 10
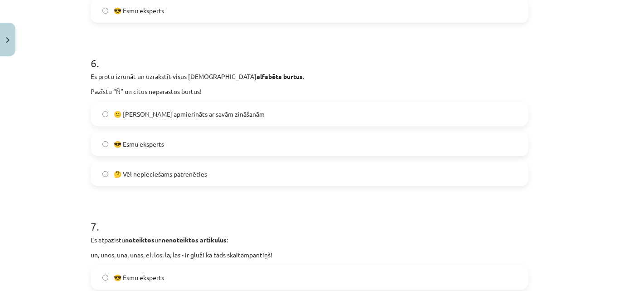
scroll to position [1065, 0]
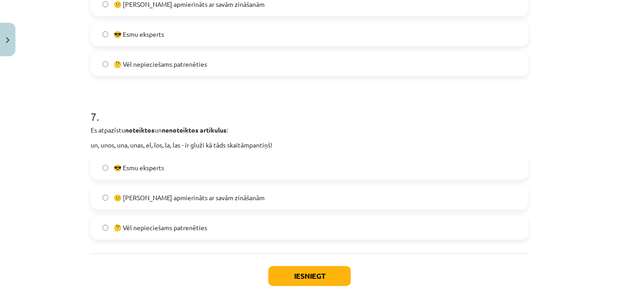
click at [180, 222] on label "🤔 Vēl nepieciešams patrenēties" at bounding box center [310, 227] width 436 height 23
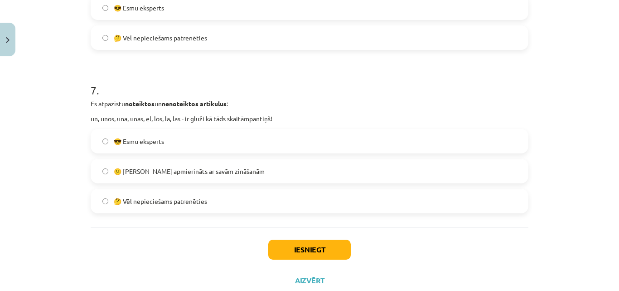
scroll to position [1119, 0]
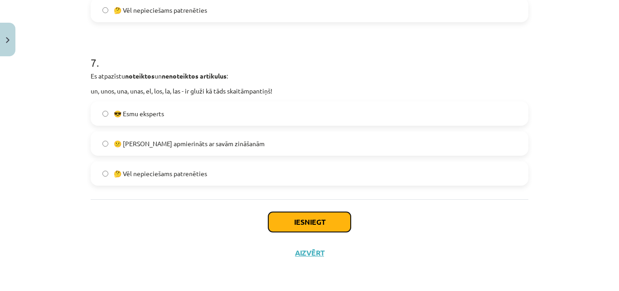
click at [333, 227] on button "Iesniegt" at bounding box center [309, 222] width 83 height 20
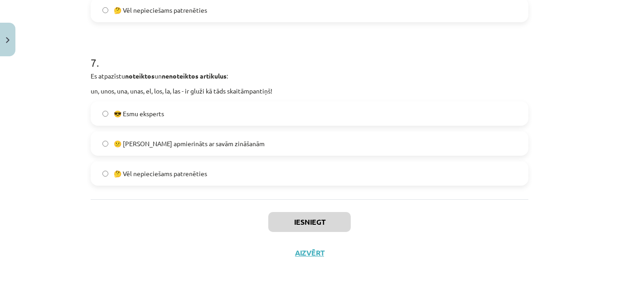
scroll to position [634, 0]
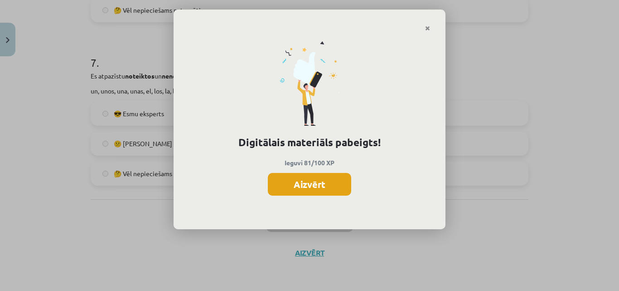
click at [318, 183] on button "Aizvērt" at bounding box center [309, 184] width 83 height 23
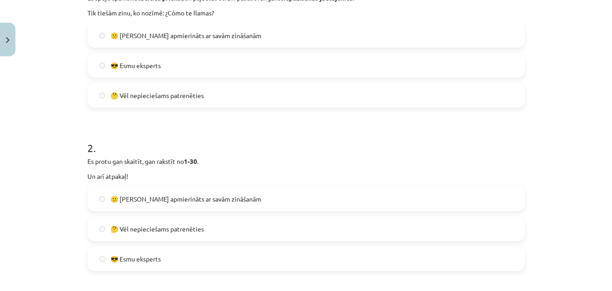
scroll to position [213, 0]
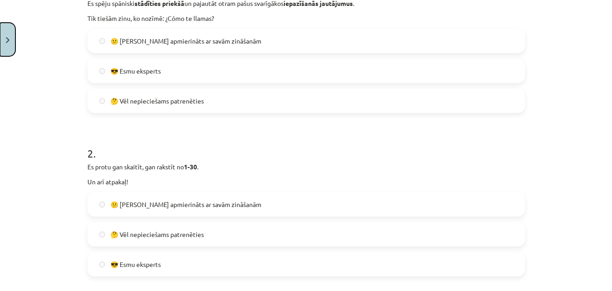
click at [9, 49] on button "Close" at bounding box center [7, 40] width 15 height 34
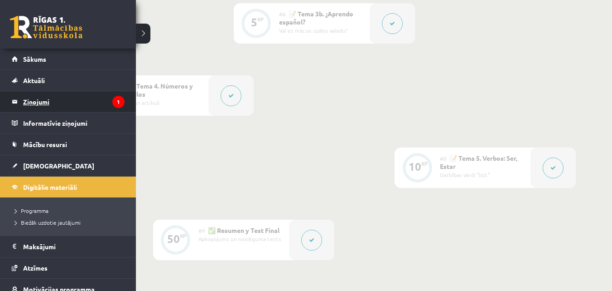
click at [33, 102] on legend "Ziņojumi 1" at bounding box center [74, 101] width 102 height 21
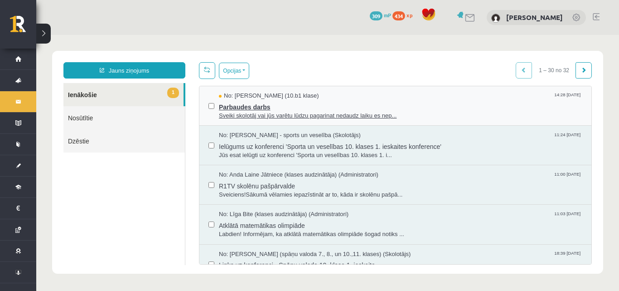
click at [282, 102] on span "Parbaudes darbs" at bounding box center [401, 105] width 364 height 11
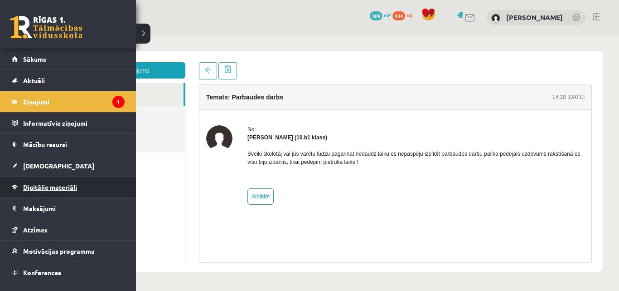
click at [54, 191] on link "Digitālie materiāli" at bounding box center [68, 186] width 113 height 21
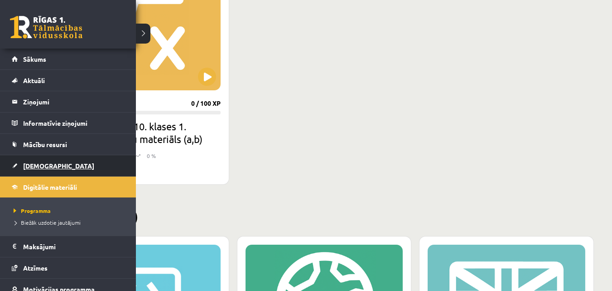
scroll to position [289, 0]
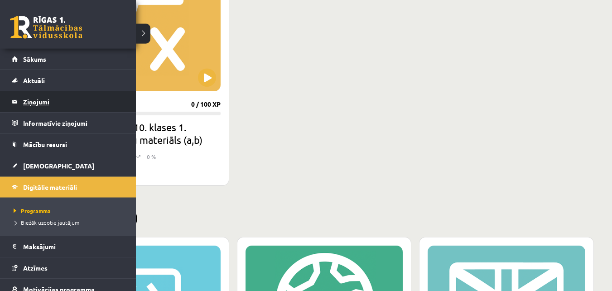
click at [44, 104] on legend "Ziņojumi 1" at bounding box center [74, 101] width 102 height 21
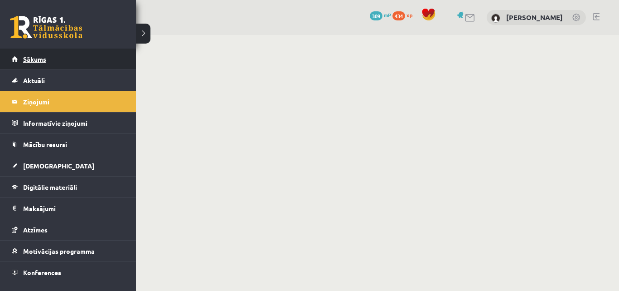
click at [36, 65] on link "Sākums" at bounding box center [68, 59] width 113 height 21
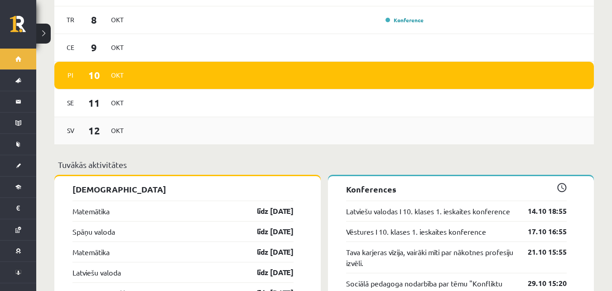
scroll to position [725, 0]
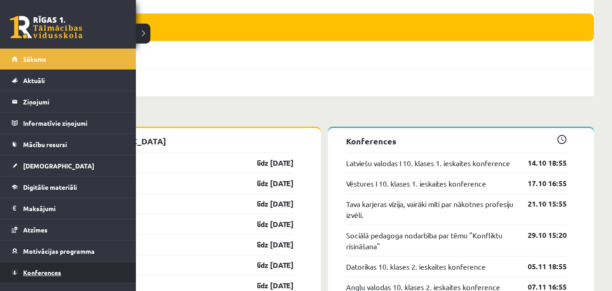
click at [42, 267] on link "Konferences" at bounding box center [68, 272] width 113 height 21
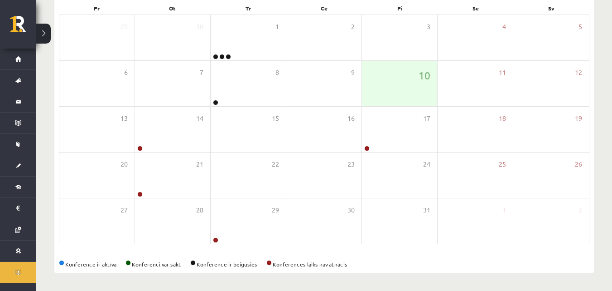
scroll to position [143, 0]
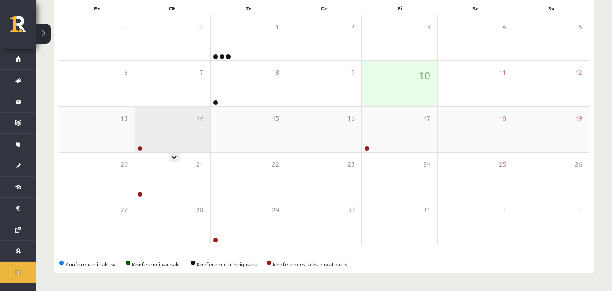
click at [157, 135] on div "14" at bounding box center [172, 129] width 75 height 45
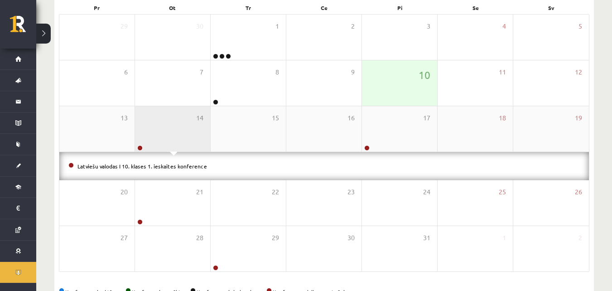
click at [157, 135] on div "14" at bounding box center [172, 128] width 75 height 45
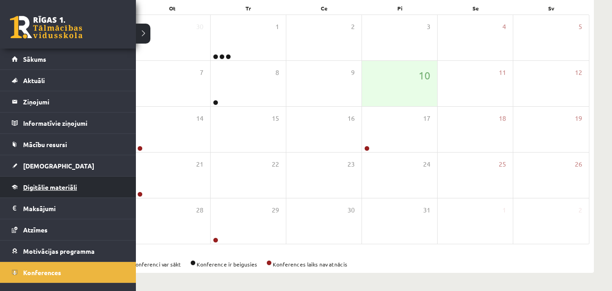
click at [53, 187] on span "Digitālie materiāli" at bounding box center [50, 187] width 54 height 8
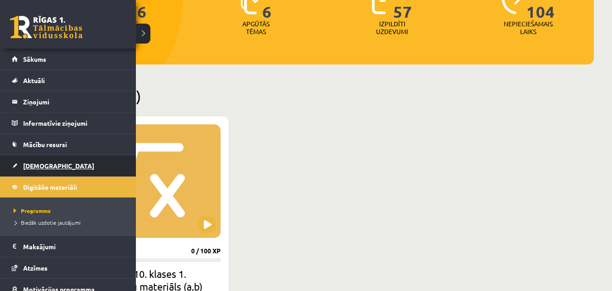
click at [23, 163] on link "[DEMOGRAPHIC_DATA]" at bounding box center [68, 165] width 113 height 21
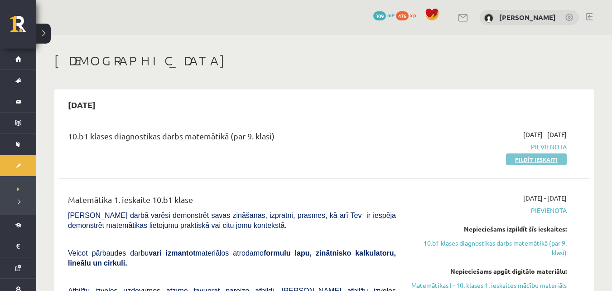
click at [523, 162] on link "Pildīt ieskaiti" at bounding box center [536, 159] width 61 height 12
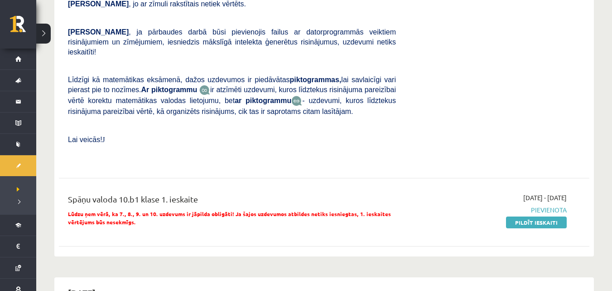
scroll to position [408, 0]
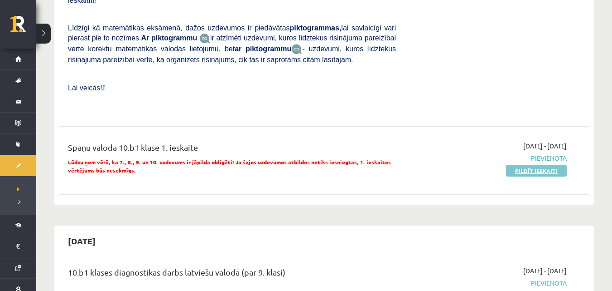
click at [511, 165] on link "Pildīt ieskaiti" at bounding box center [536, 171] width 61 height 12
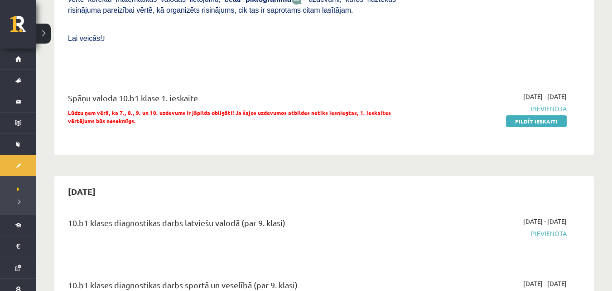
scroll to position [453, 0]
